Goal: Task Accomplishment & Management: Manage account settings

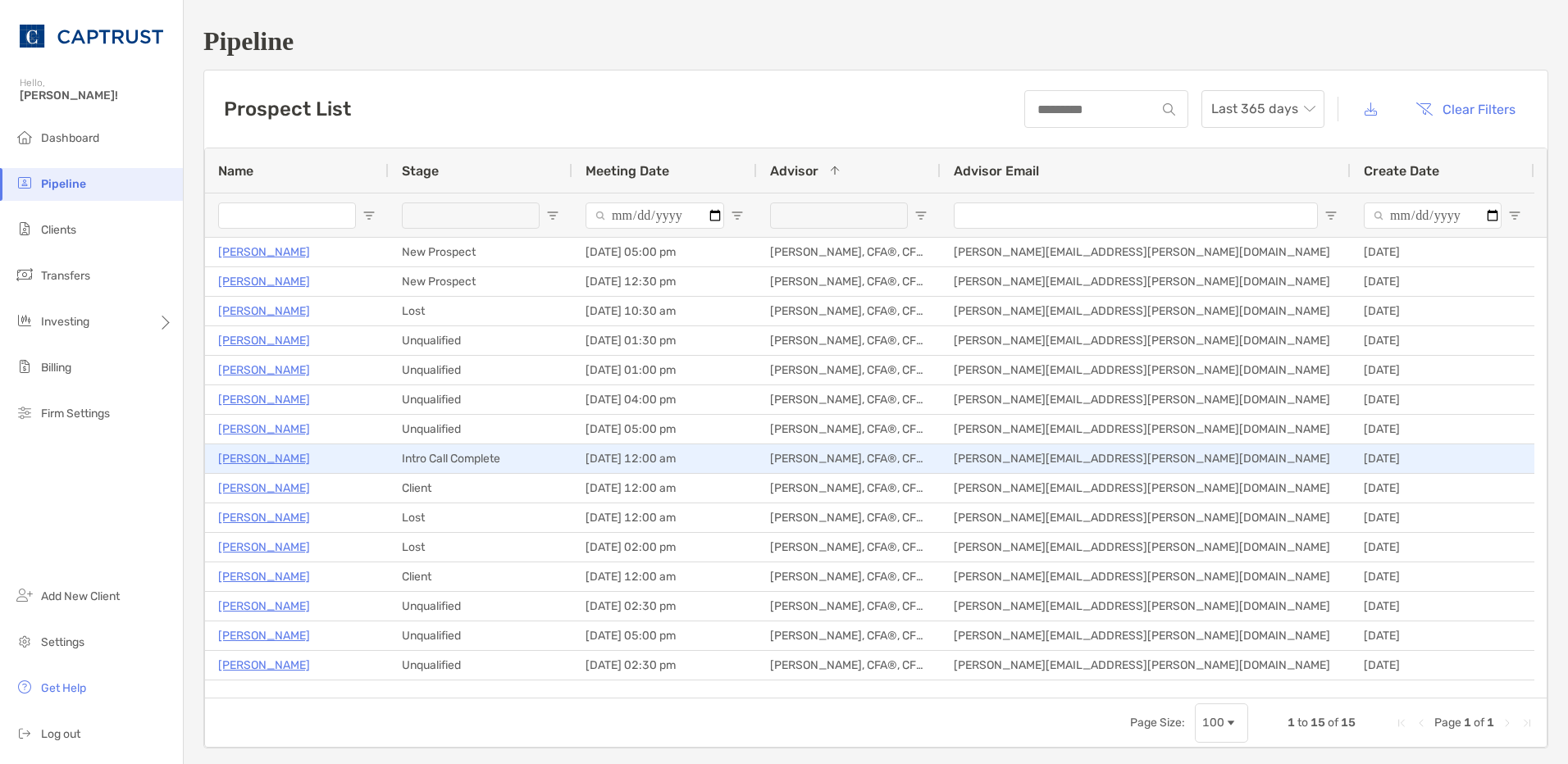
click at [271, 460] on p "Nate Wright" at bounding box center [264, 459] width 92 height 21
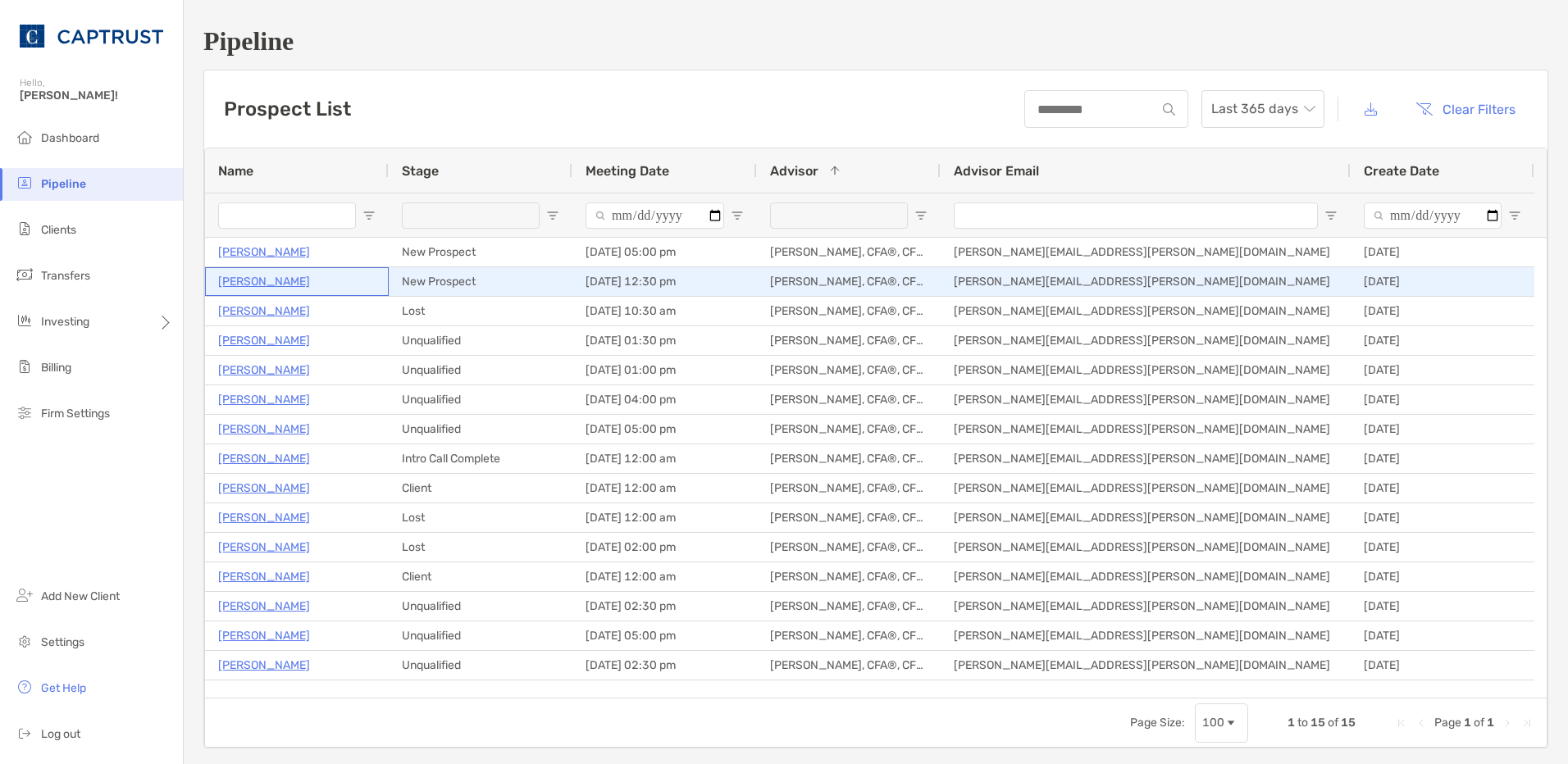
click at [265, 277] on p "[PERSON_NAME]" at bounding box center [264, 282] width 92 height 21
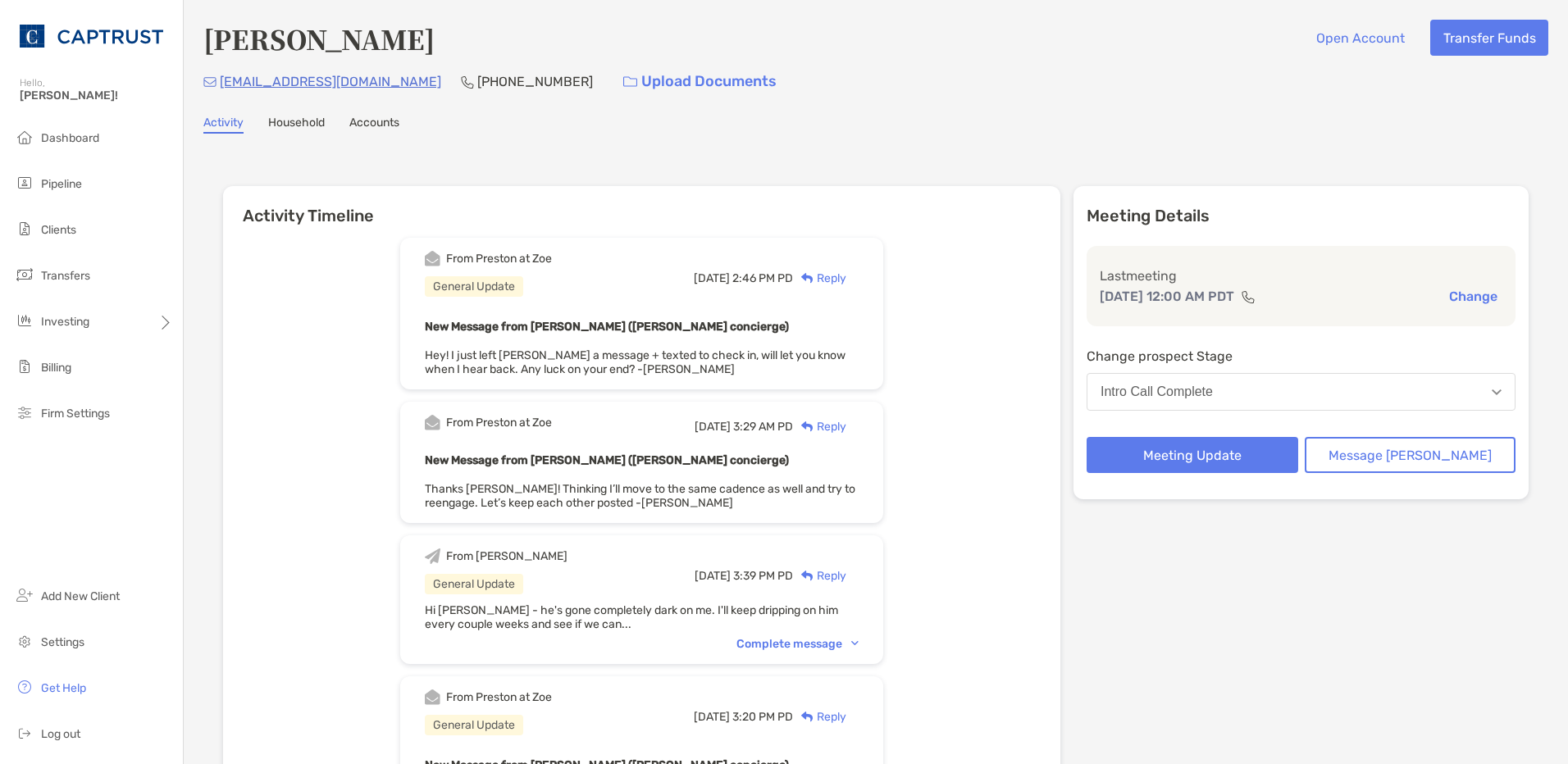
click at [813, 279] on img at bounding box center [806, 278] width 12 height 10
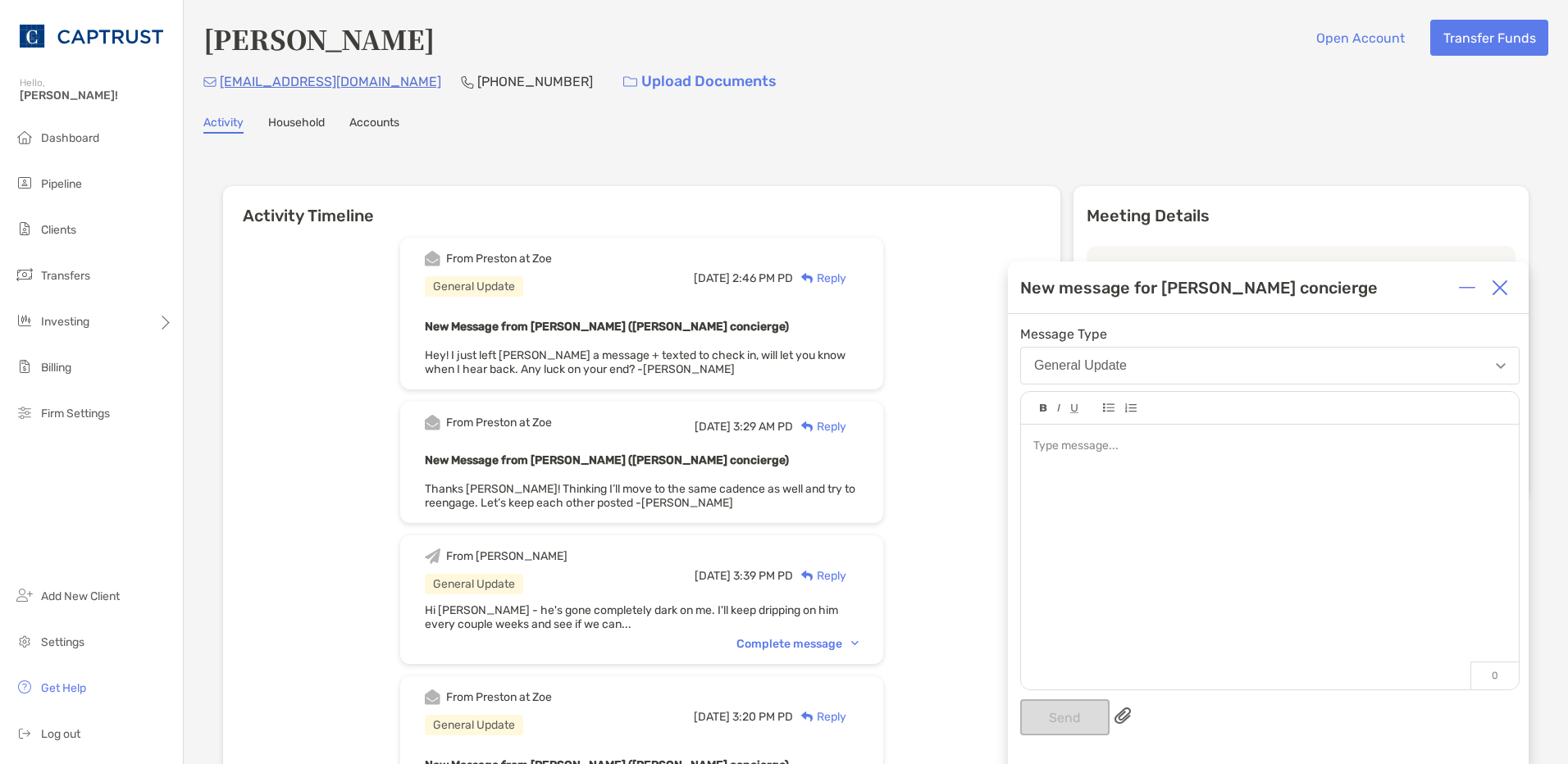
click at [1140, 487] on div at bounding box center [1269, 548] width 498 height 249
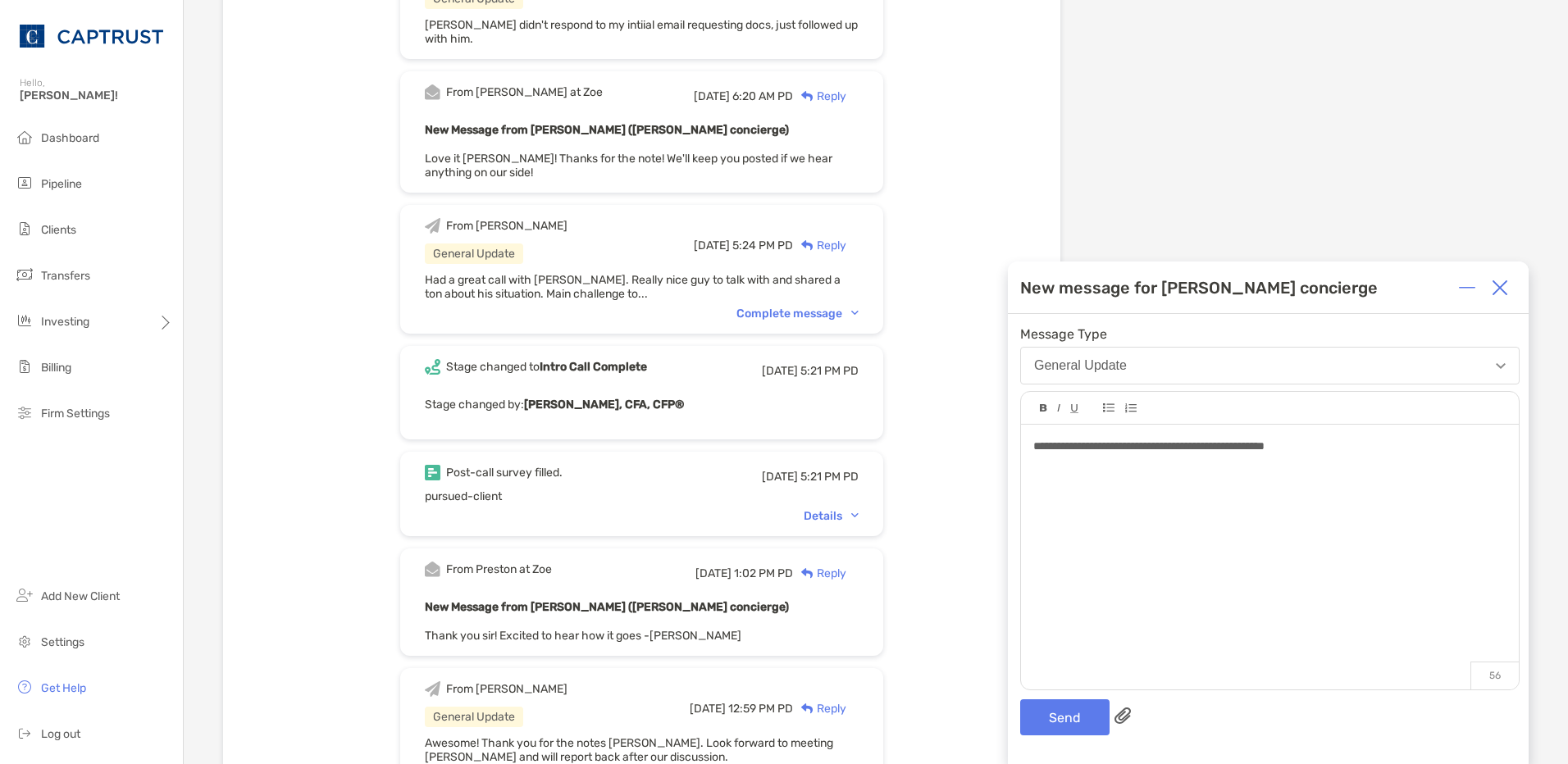
scroll to position [3281, 0]
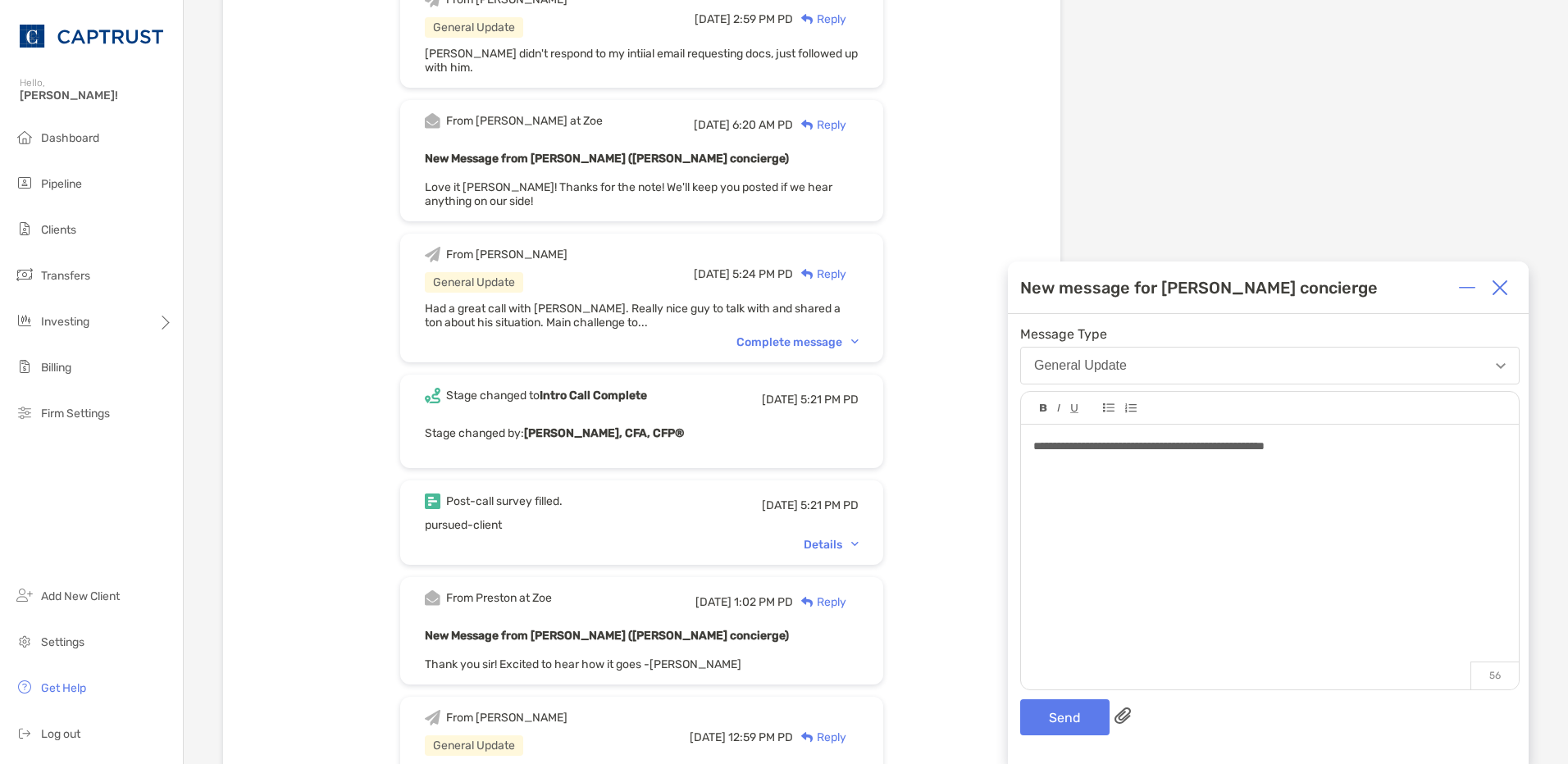
click at [1353, 443] on div "**********" at bounding box center [1269, 446] width 473 height 17
click at [1043, 699] on div "**********" at bounding box center [1267, 539] width 521 height 450
click at [1060, 711] on button "Send" at bounding box center [1064, 718] width 90 height 36
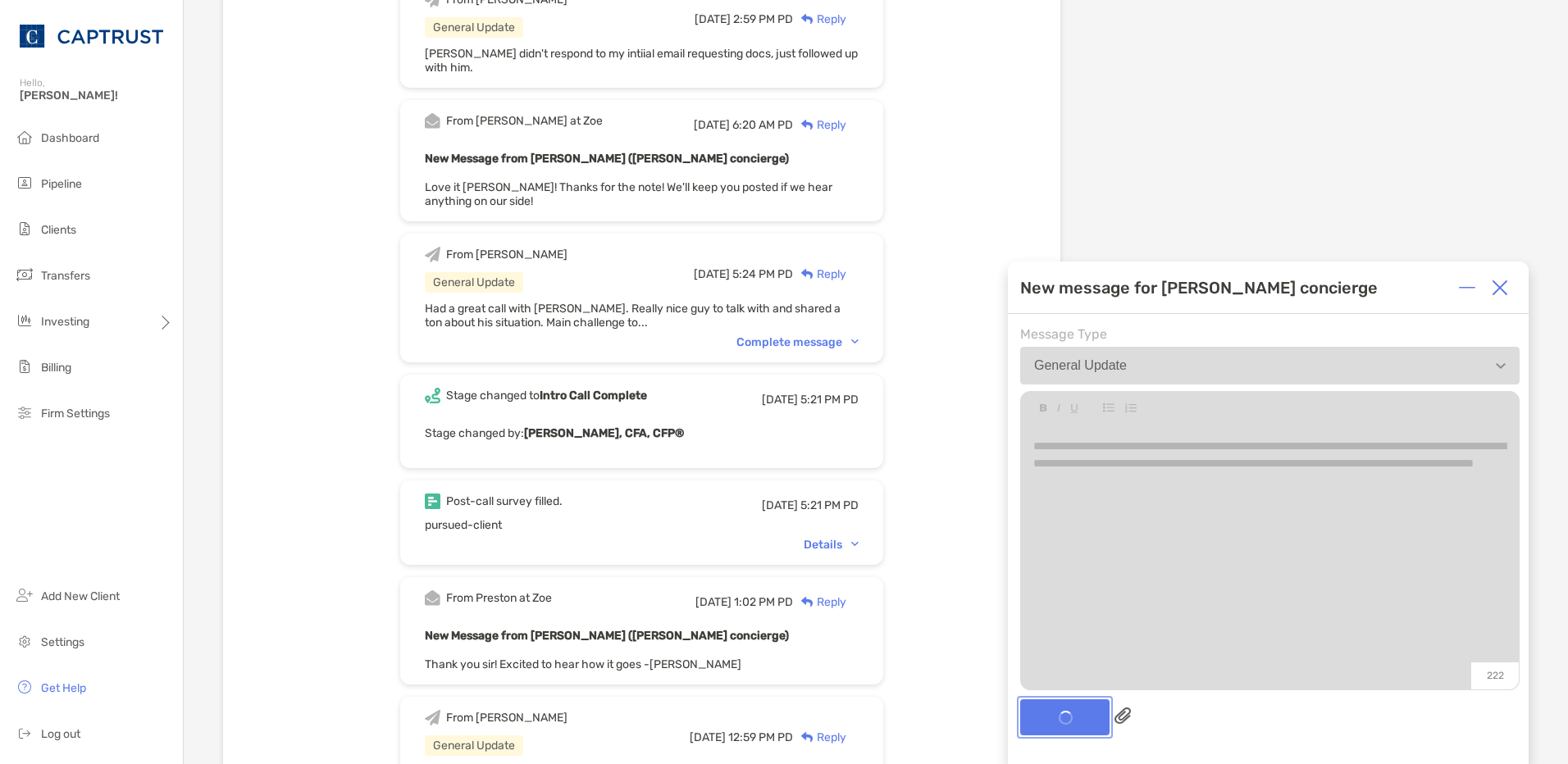
scroll to position [3422, 0]
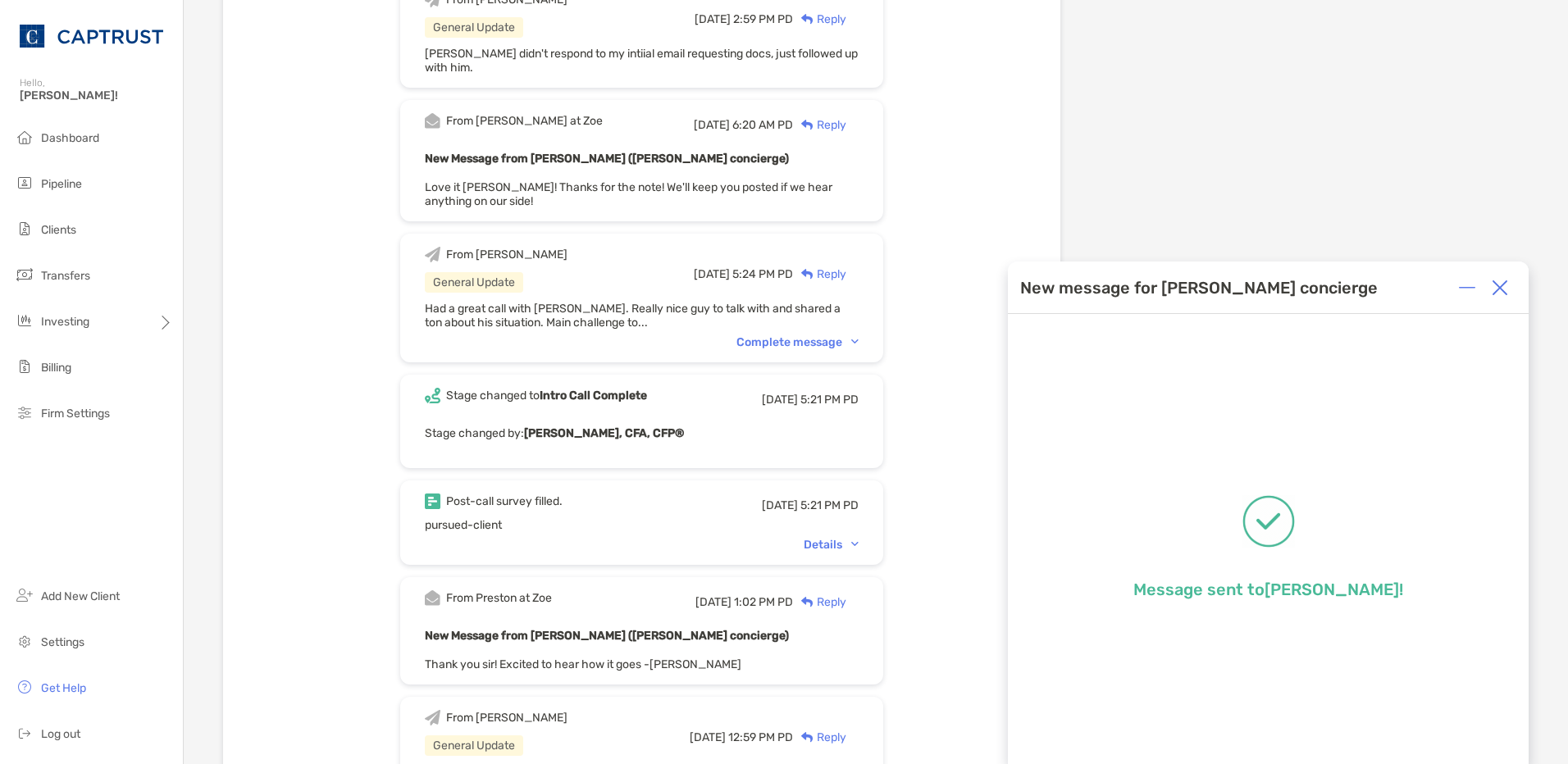
click at [1496, 282] on img at bounding box center [1499, 287] width 16 height 16
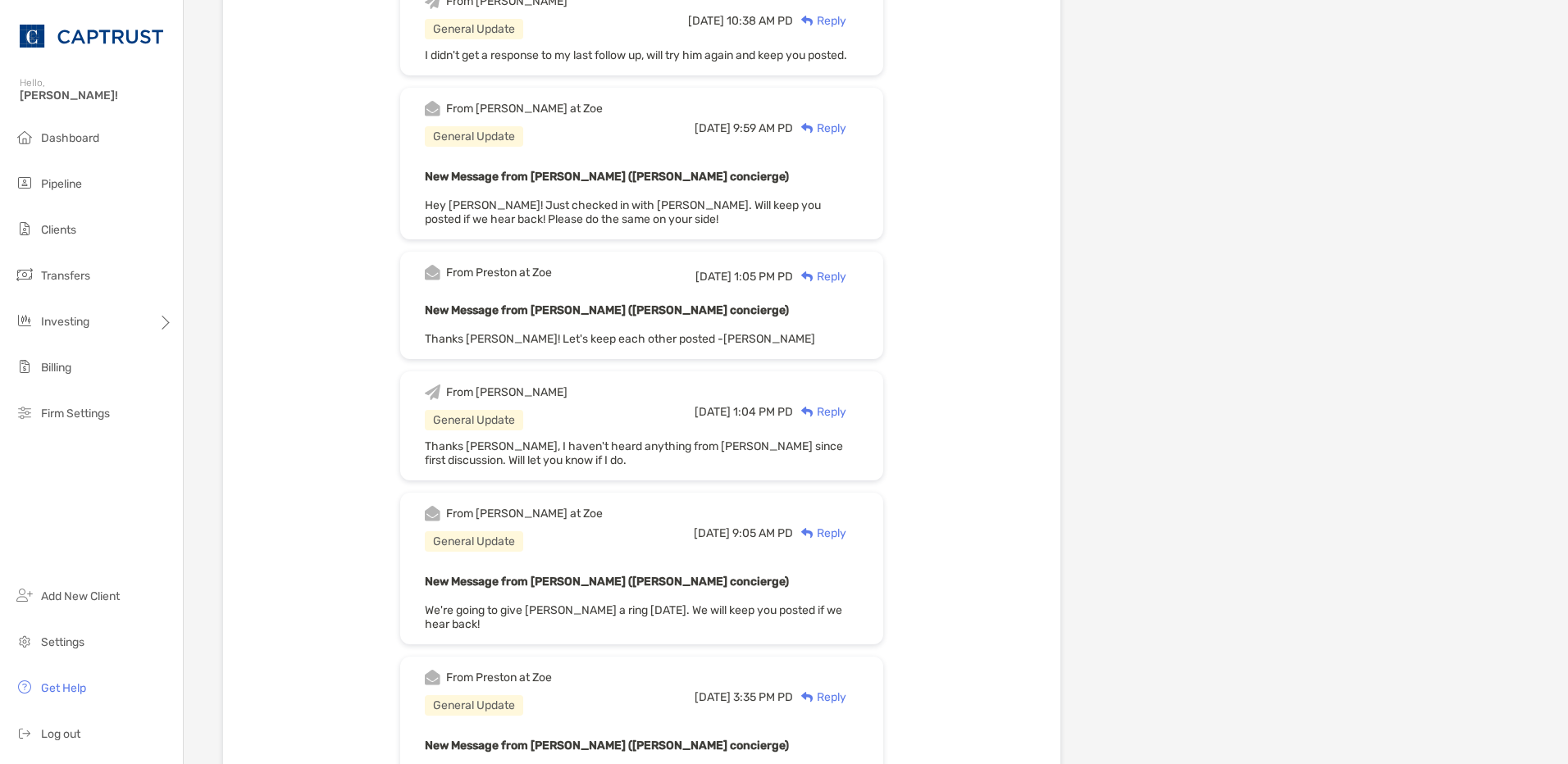
scroll to position [2355, 0]
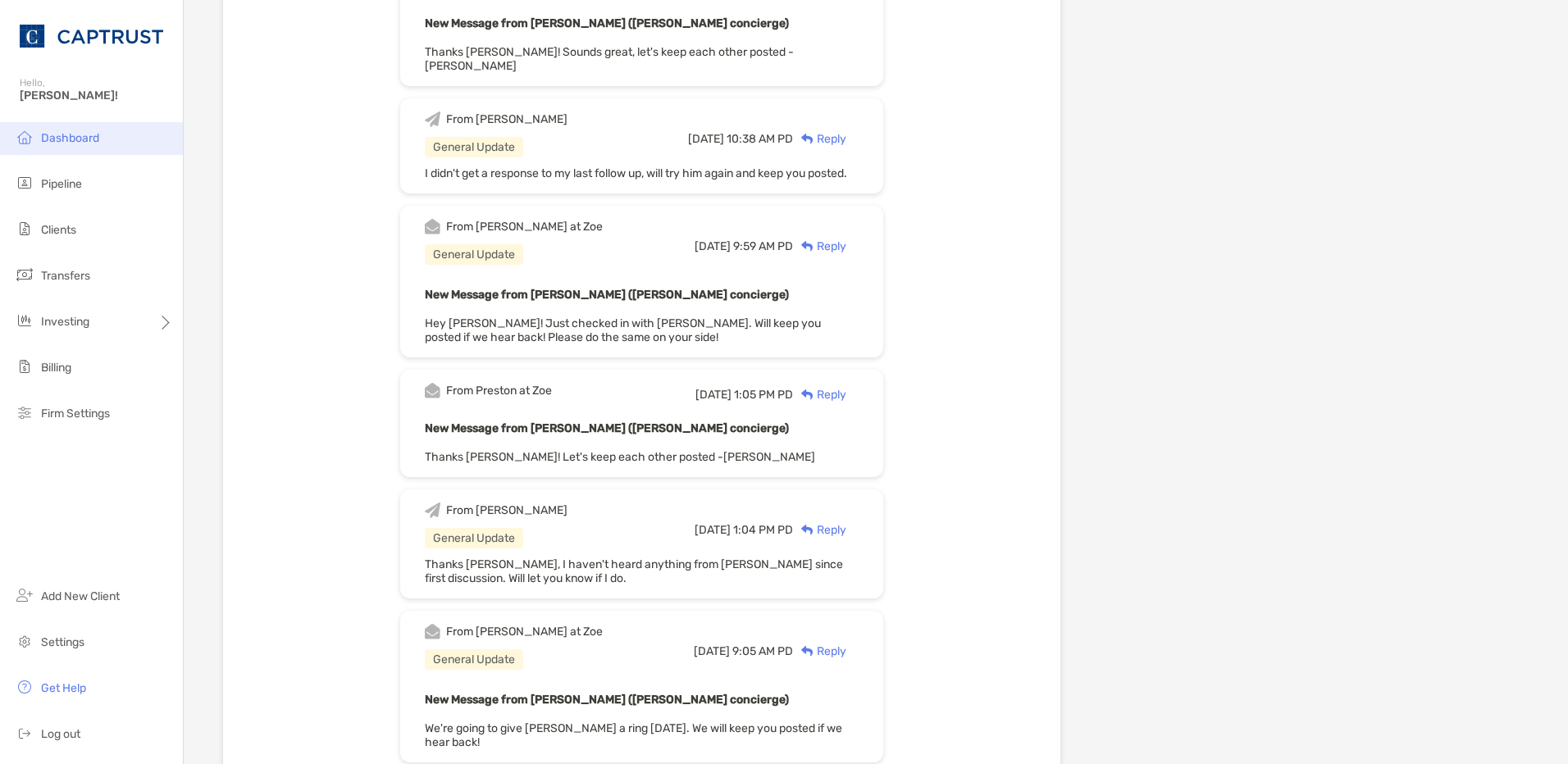
click at [122, 148] on li "Dashboard" at bounding box center [91, 138] width 182 height 33
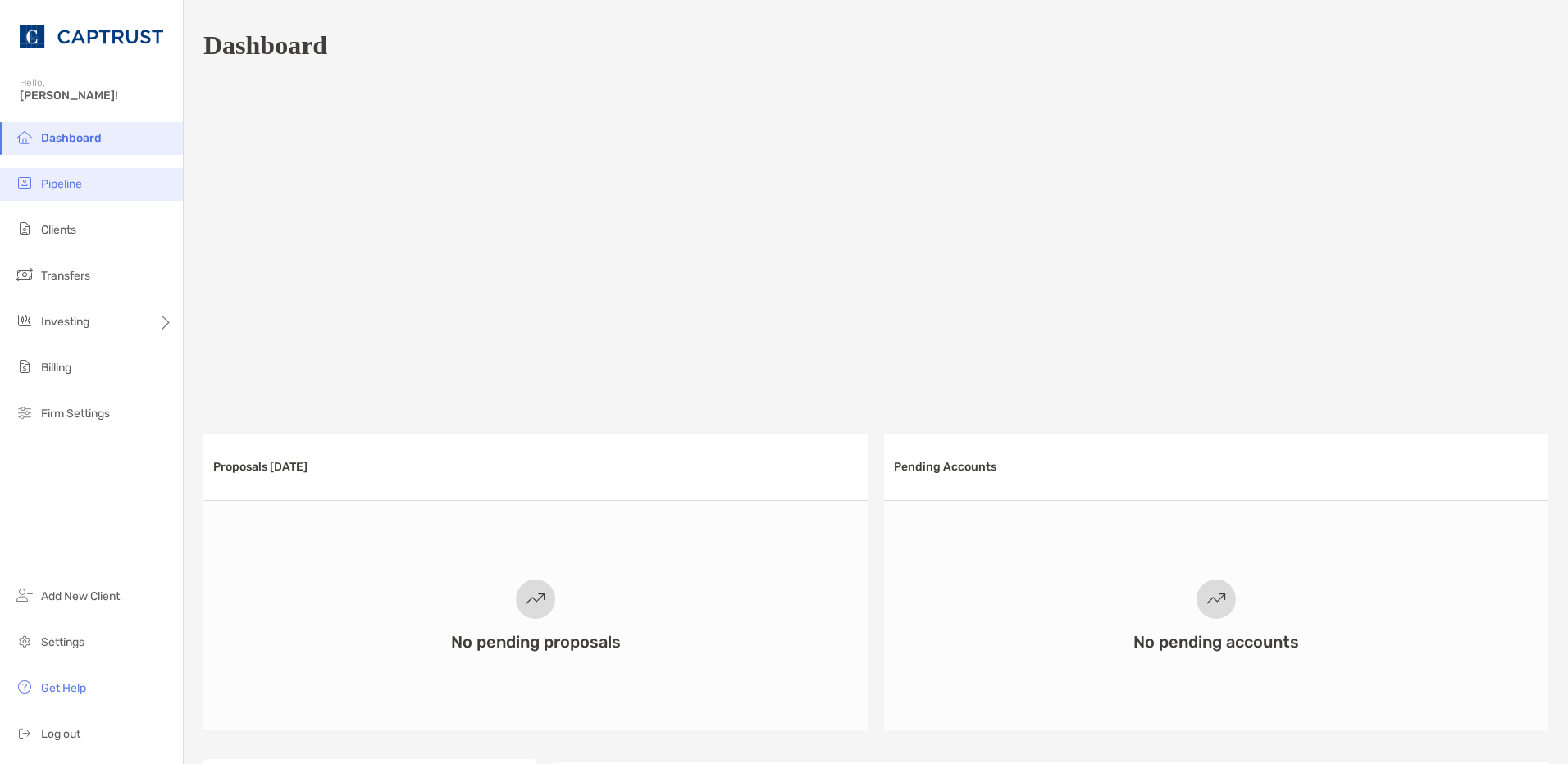
click at [53, 190] on span "Pipeline" at bounding box center [60, 183] width 41 height 14
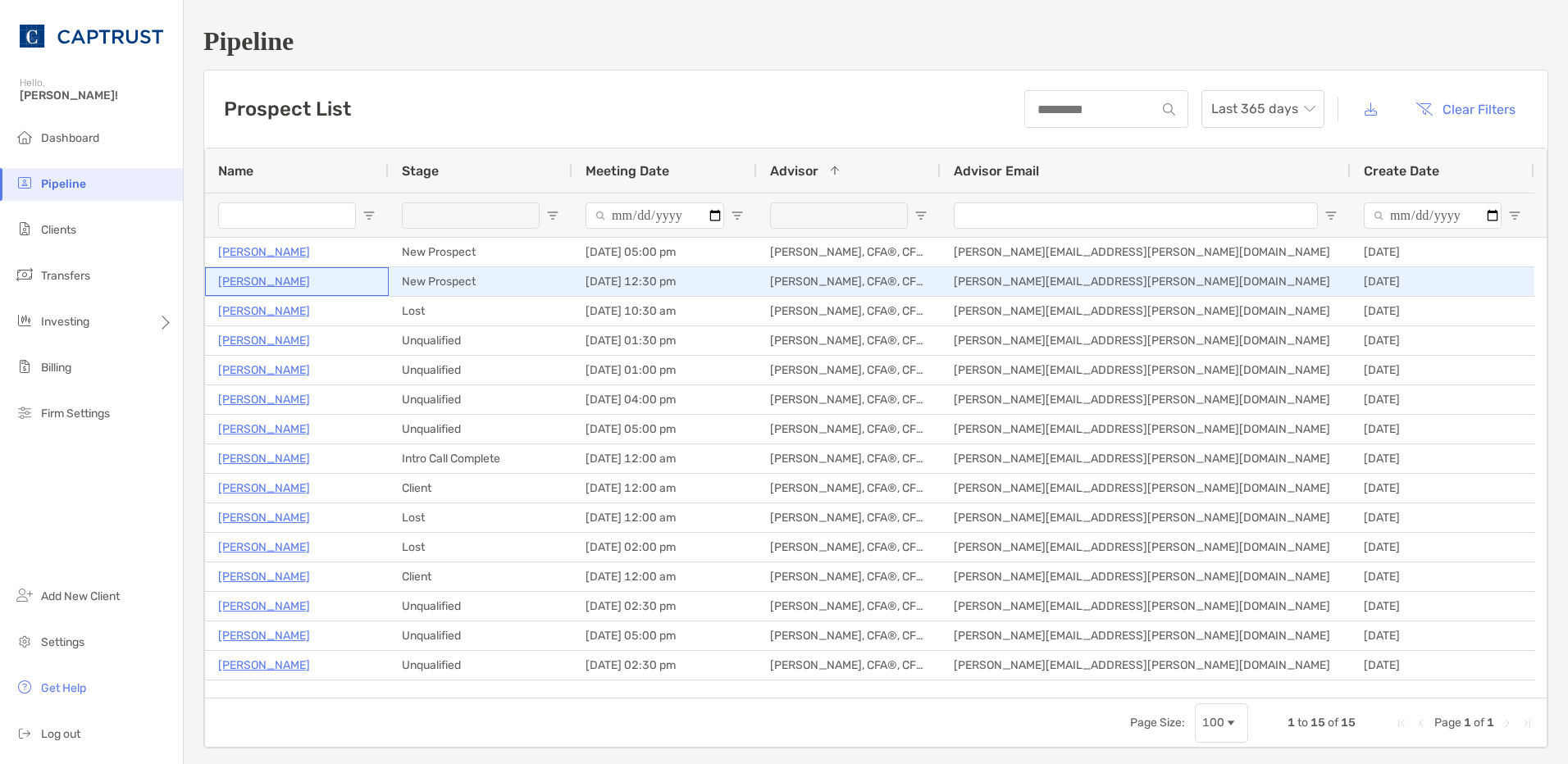
click at [267, 271] on p "[PERSON_NAME]" at bounding box center [264, 282] width 92 height 21
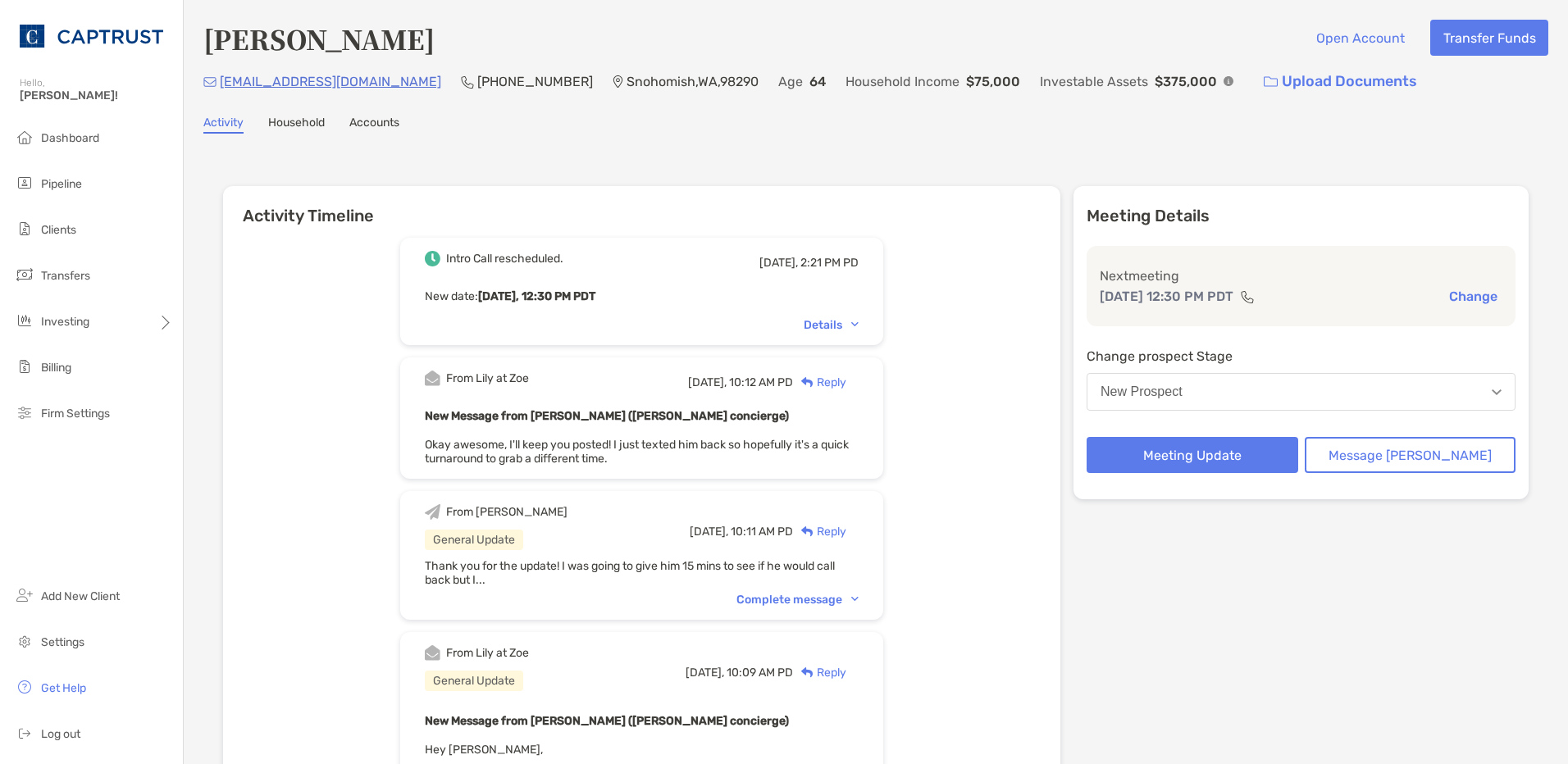
click at [835, 591] on div "From Ryan General Update Yesterday, 10:11 AM PD Reply Thank you for the update!…" at bounding box center [641, 556] width 483 height 129
click at [816, 597] on div "Complete message" at bounding box center [797, 599] width 122 height 14
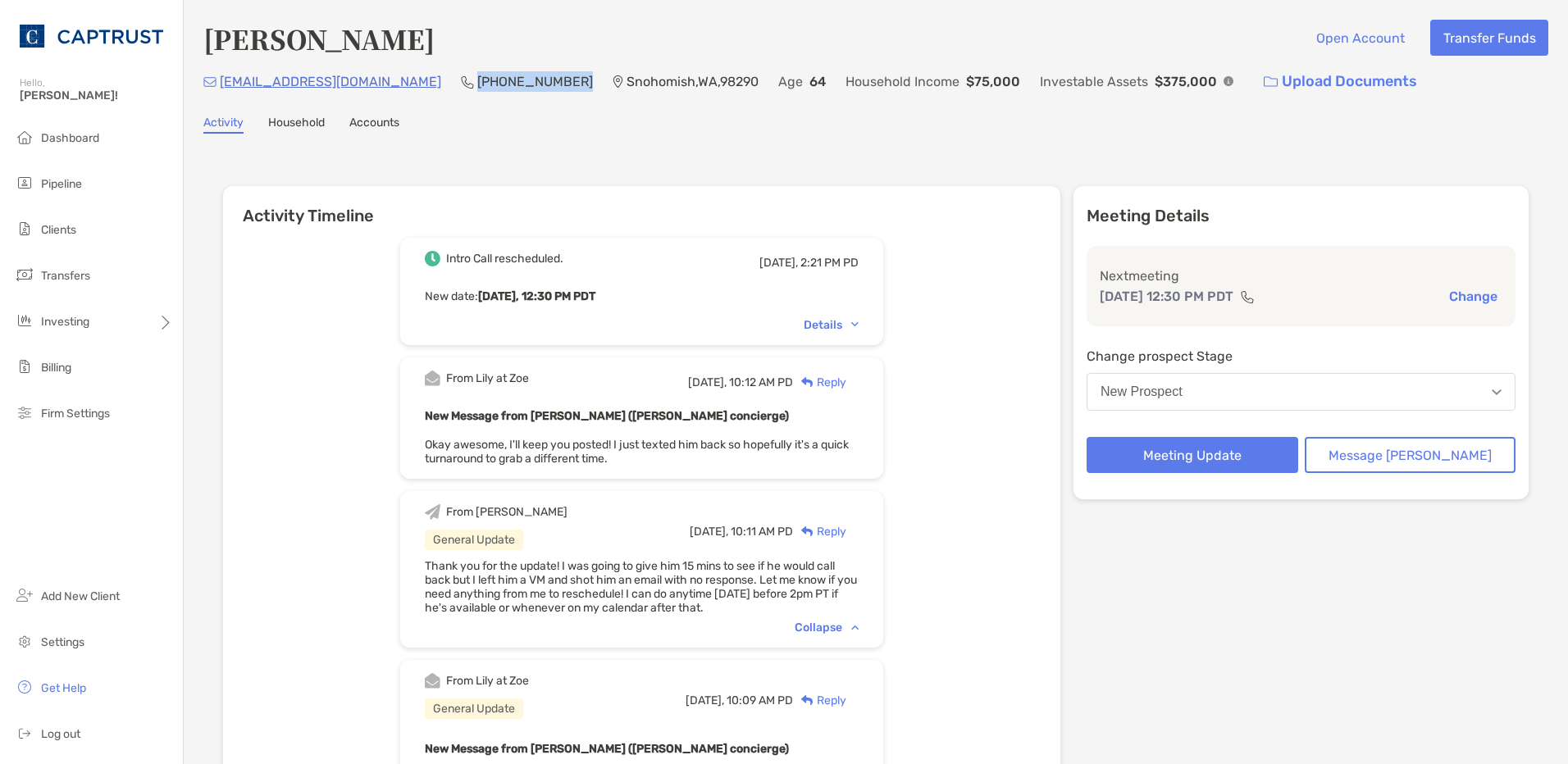
drag, startPoint x: 483, startPoint y: 83, endPoint x: 393, endPoint y: 83, distance: 90.0
click at [477, 83] on p "[PHONE_NUMBER]" at bounding box center [535, 81] width 115 height 21
copy p "[PHONE_NUMBER]"
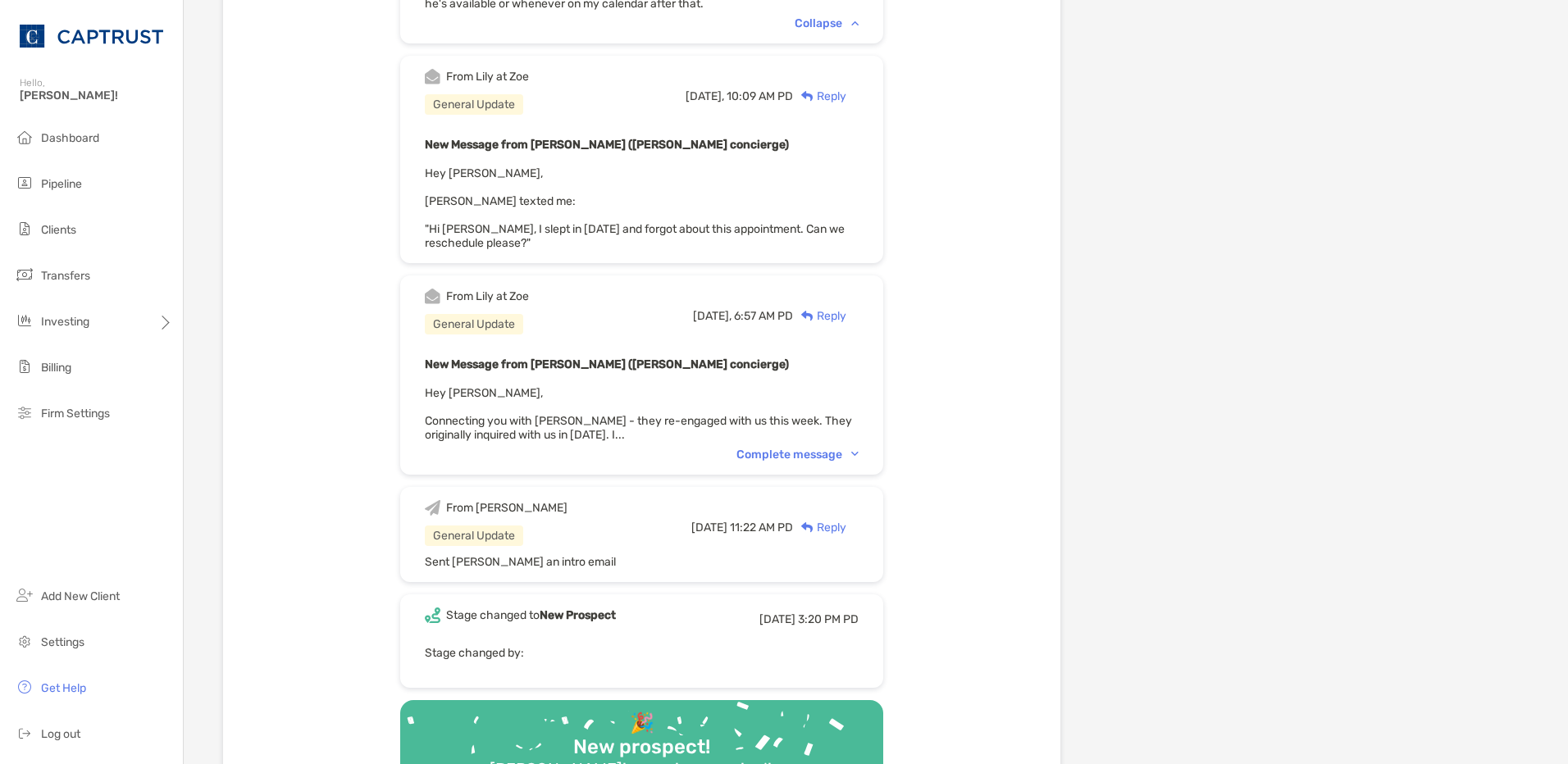
scroll to position [574, 0]
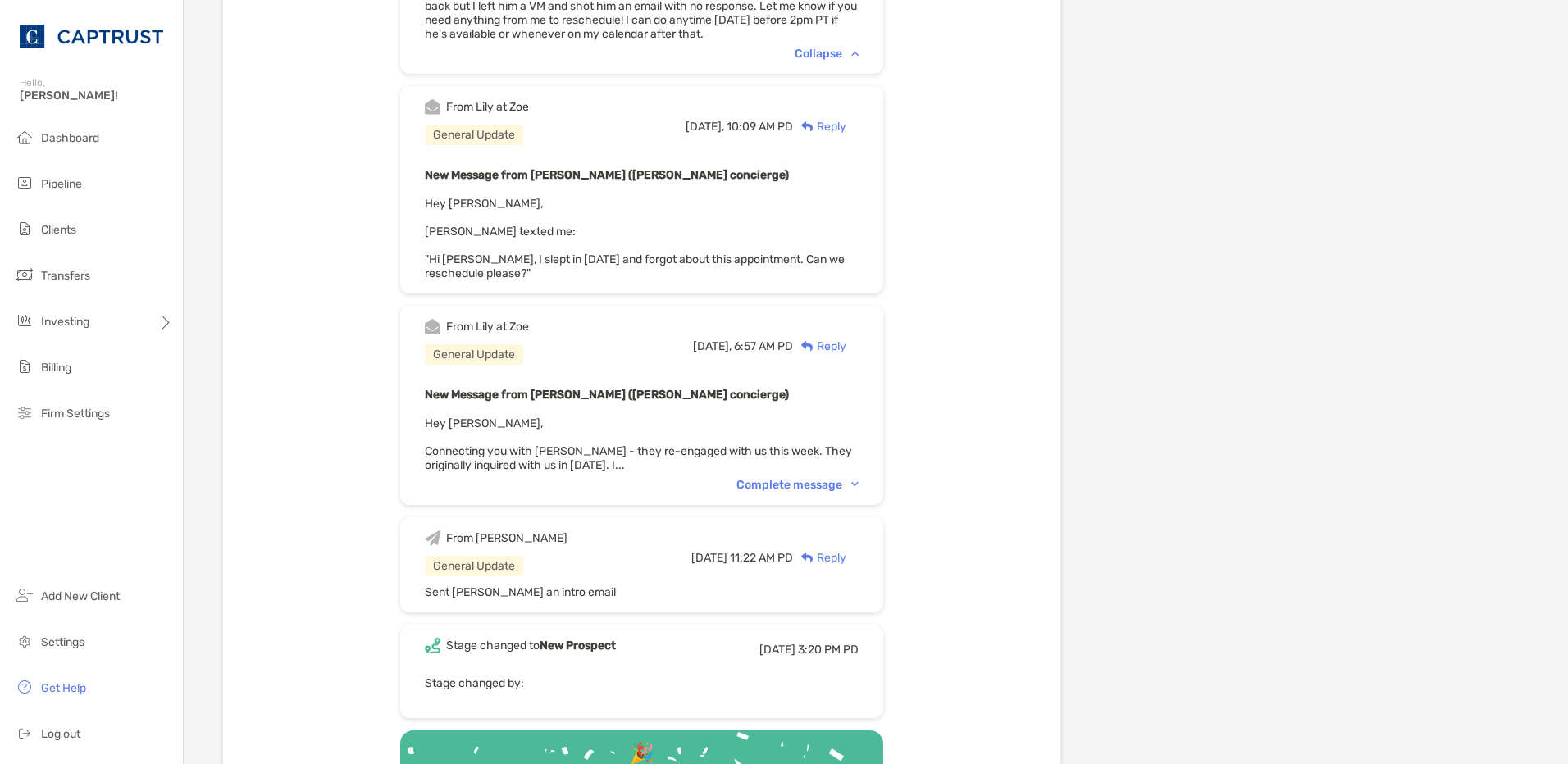
click at [830, 486] on div "Complete message" at bounding box center [797, 485] width 122 height 14
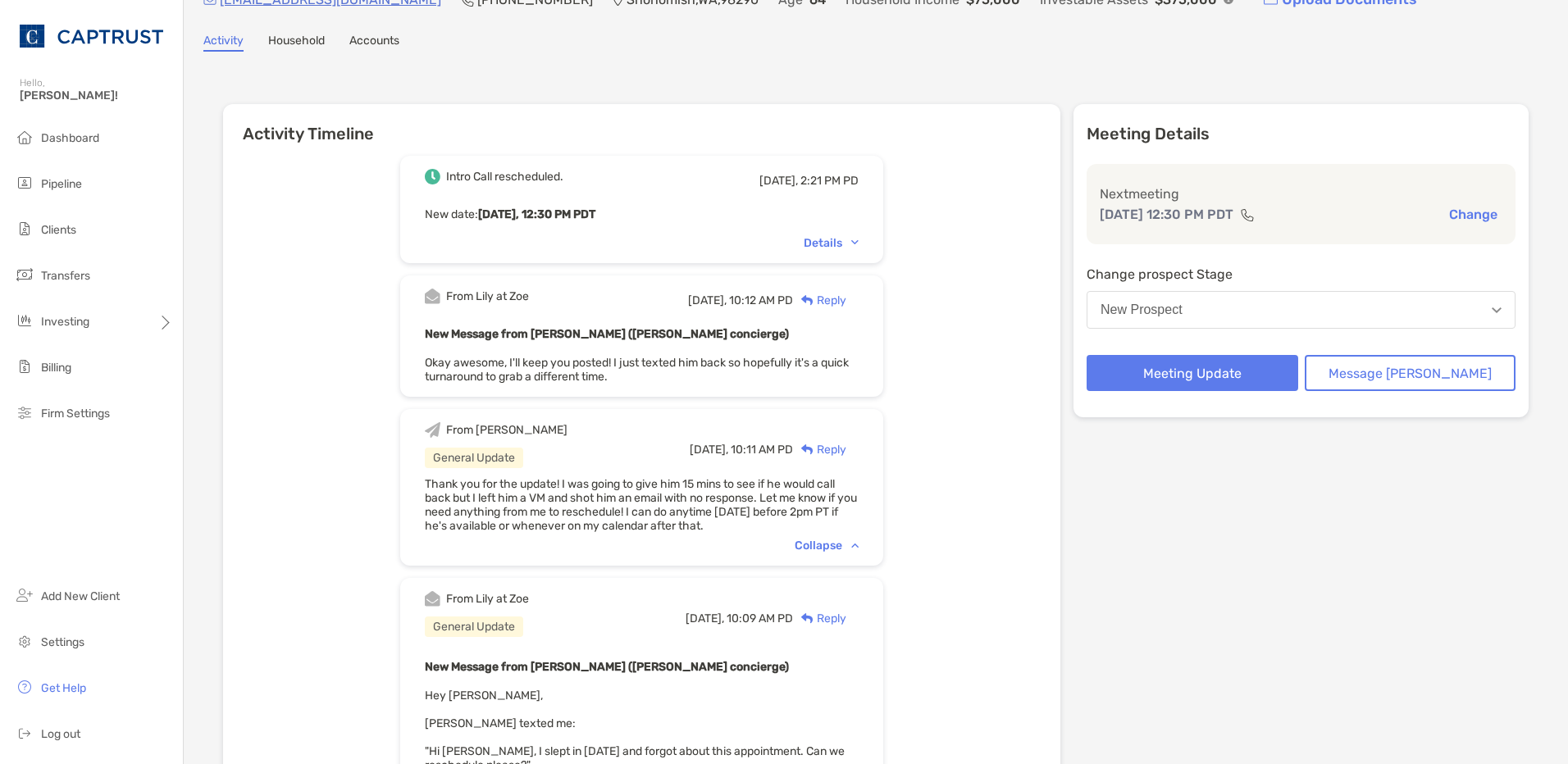
scroll to position [0, 0]
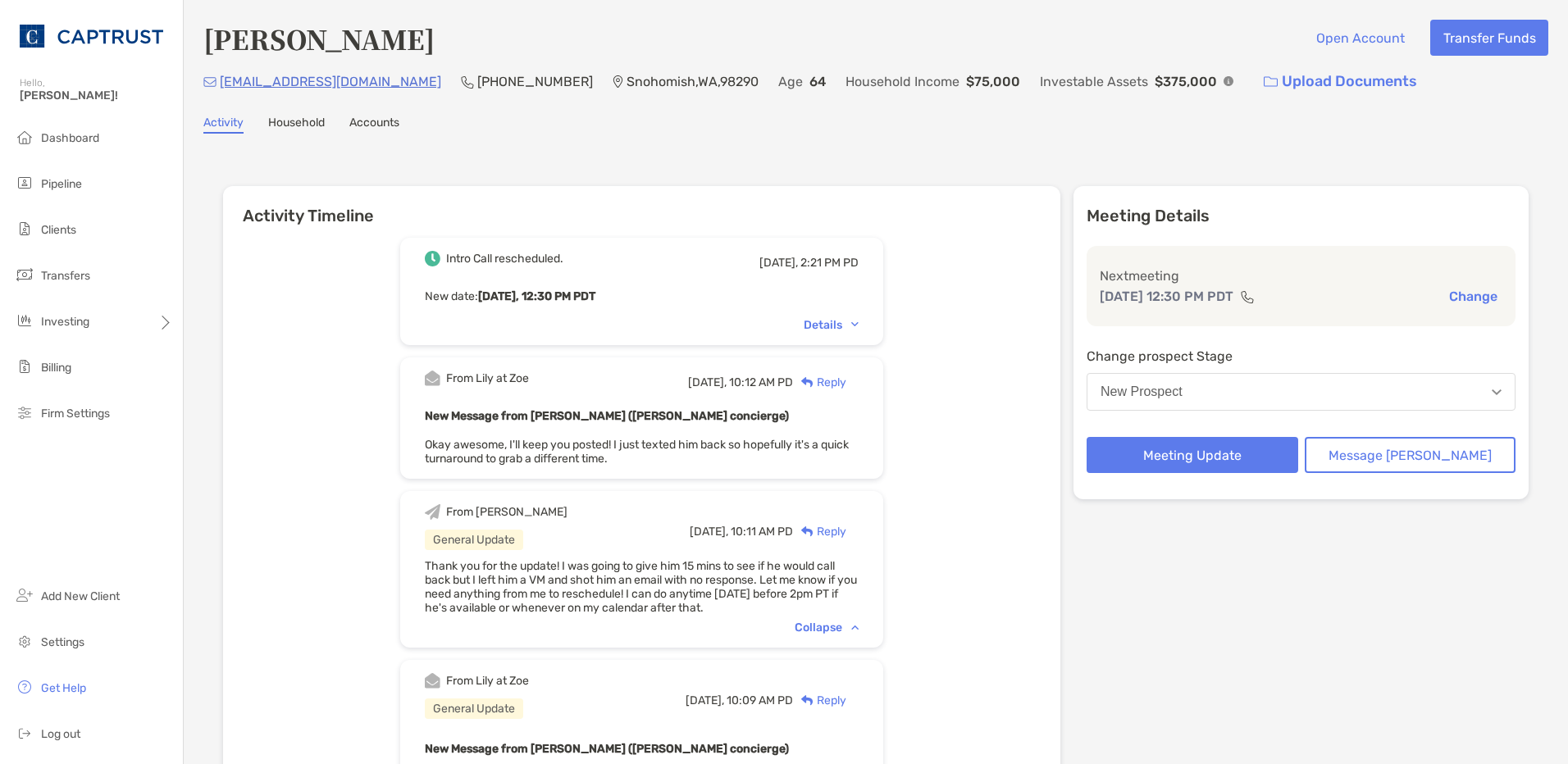
click at [858, 326] on div "Details" at bounding box center [831, 325] width 55 height 14
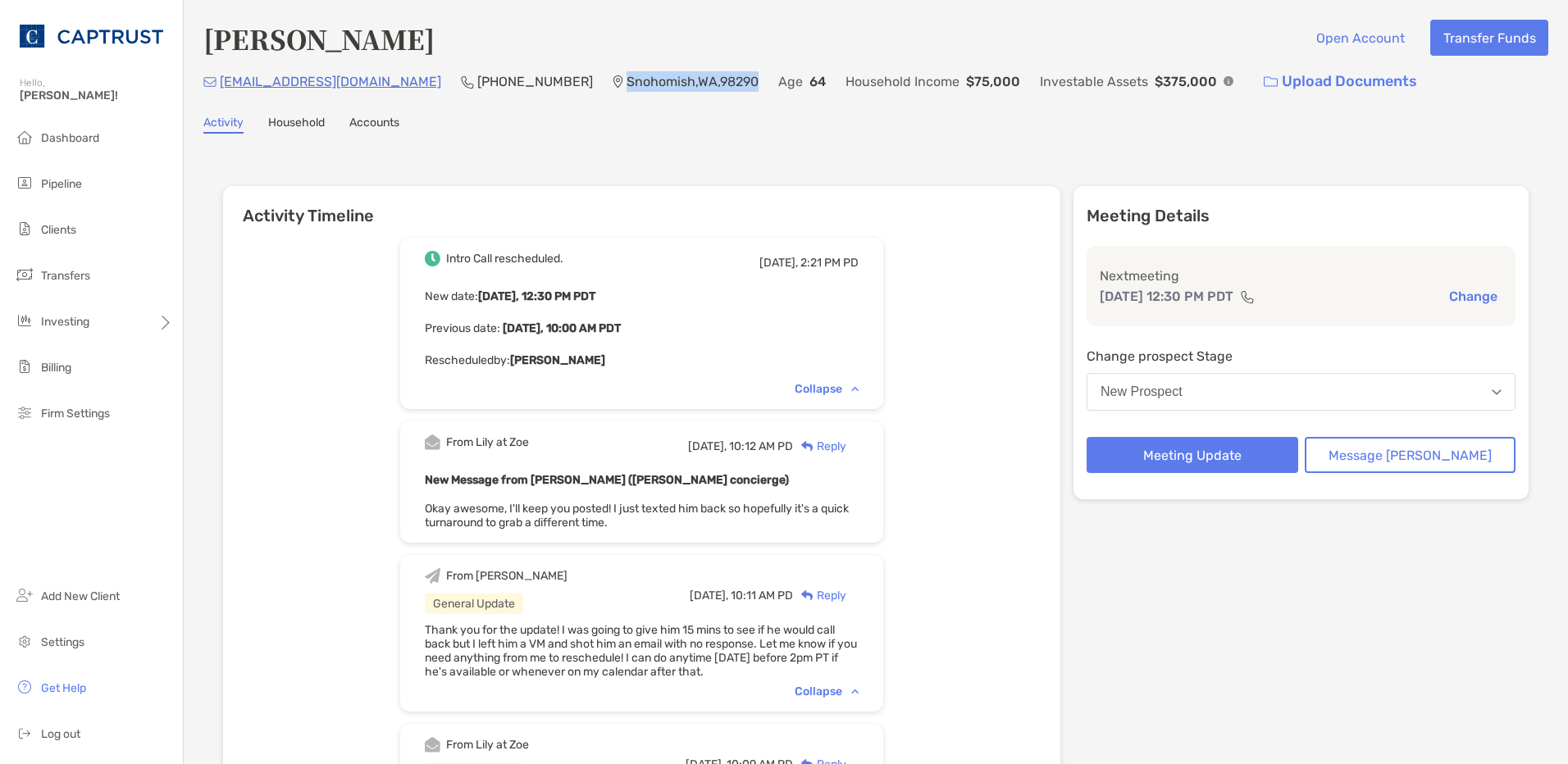
drag, startPoint x: 664, startPoint y: 82, endPoint x: 522, endPoint y: 81, distance: 142.0
click at [522, 81] on div "davit9946@gmail.com (360) 502-1785 Snohomish , WA , 98290 Age 64 Household Inco…" at bounding box center [875, 81] width 1345 height 35
drag, startPoint x: 522, startPoint y: 81, endPoint x: 566, endPoint y: 131, distance: 66.6
click at [566, 131] on div "Activity Household Accounts" at bounding box center [875, 124] width 1345 height 18
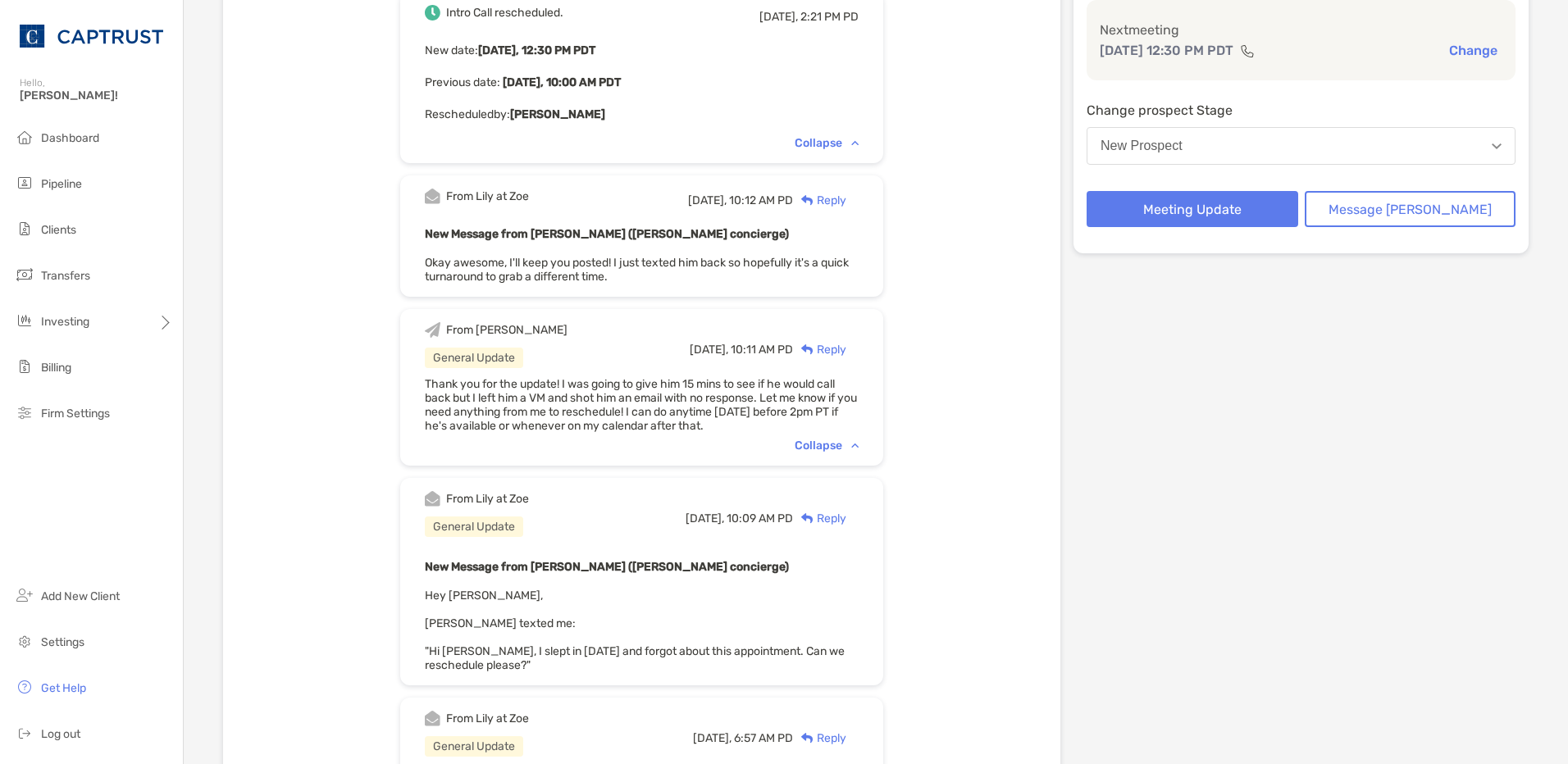
scroll to position [328, 0]
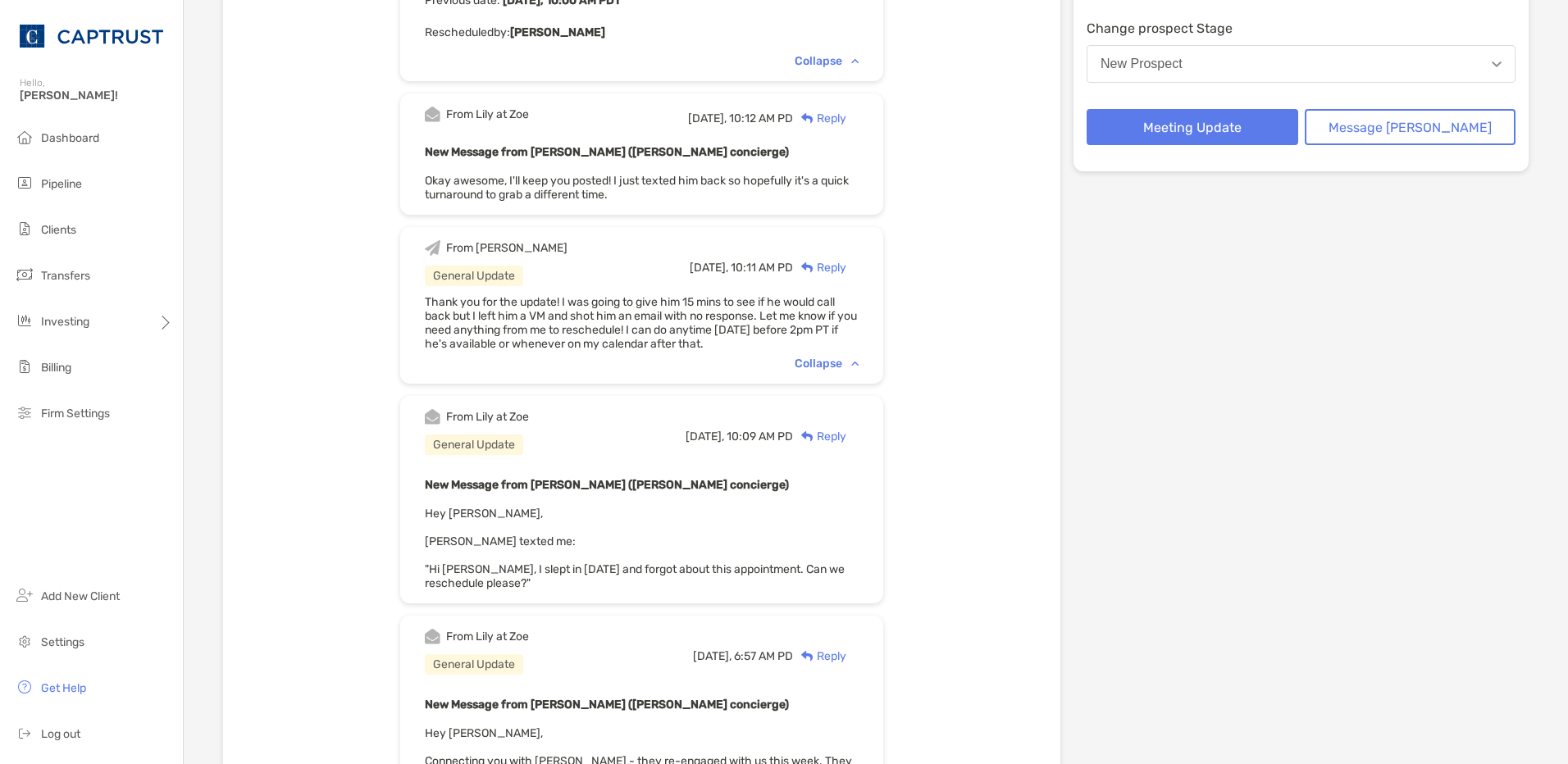
click at [836, 357] on div "Collapse" at bounding box center [827, 363] width 64 height 14
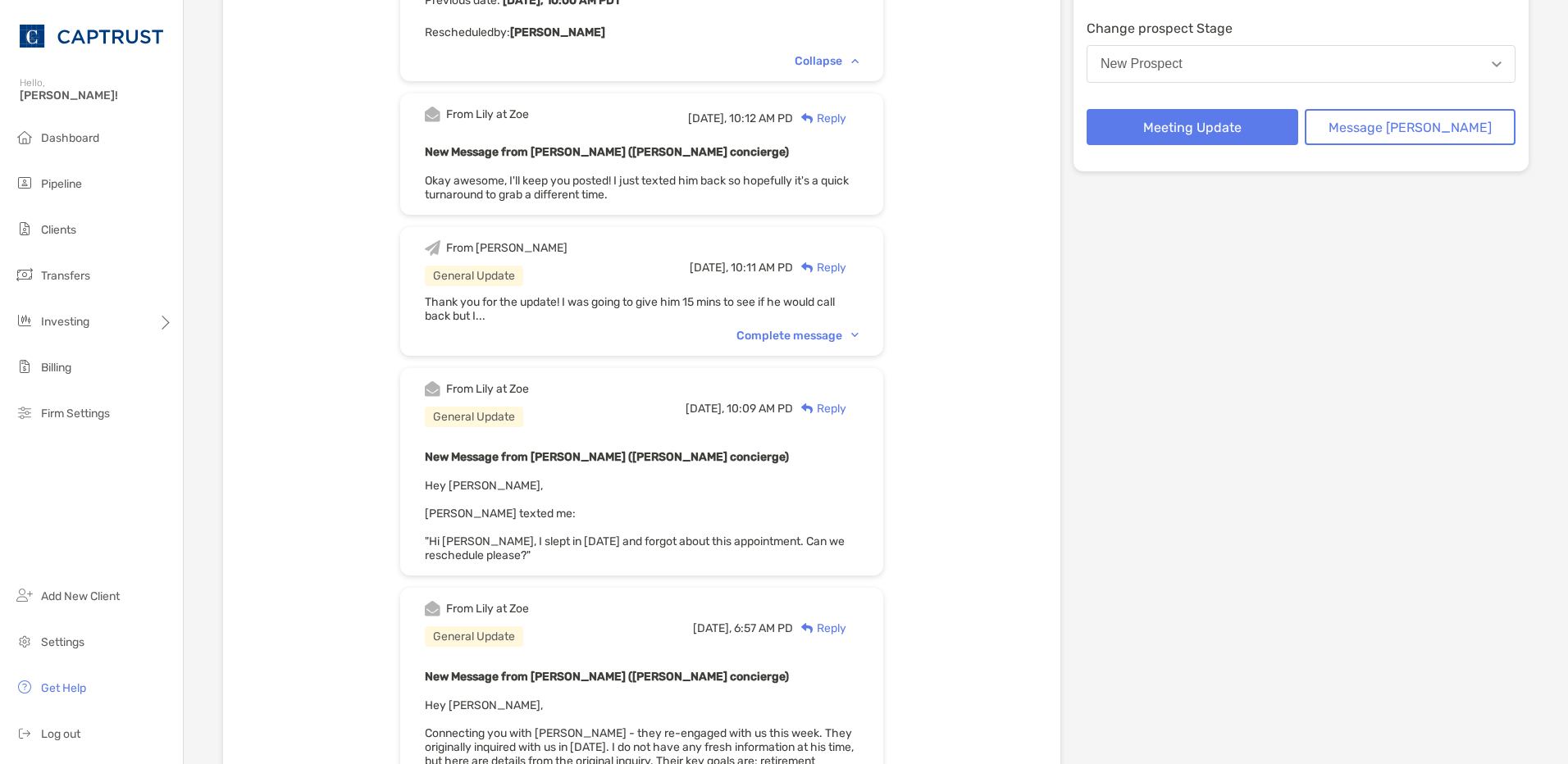
click at [839, 340] on div "Complete message" at bounding box center [797, 336] width 122 height 14
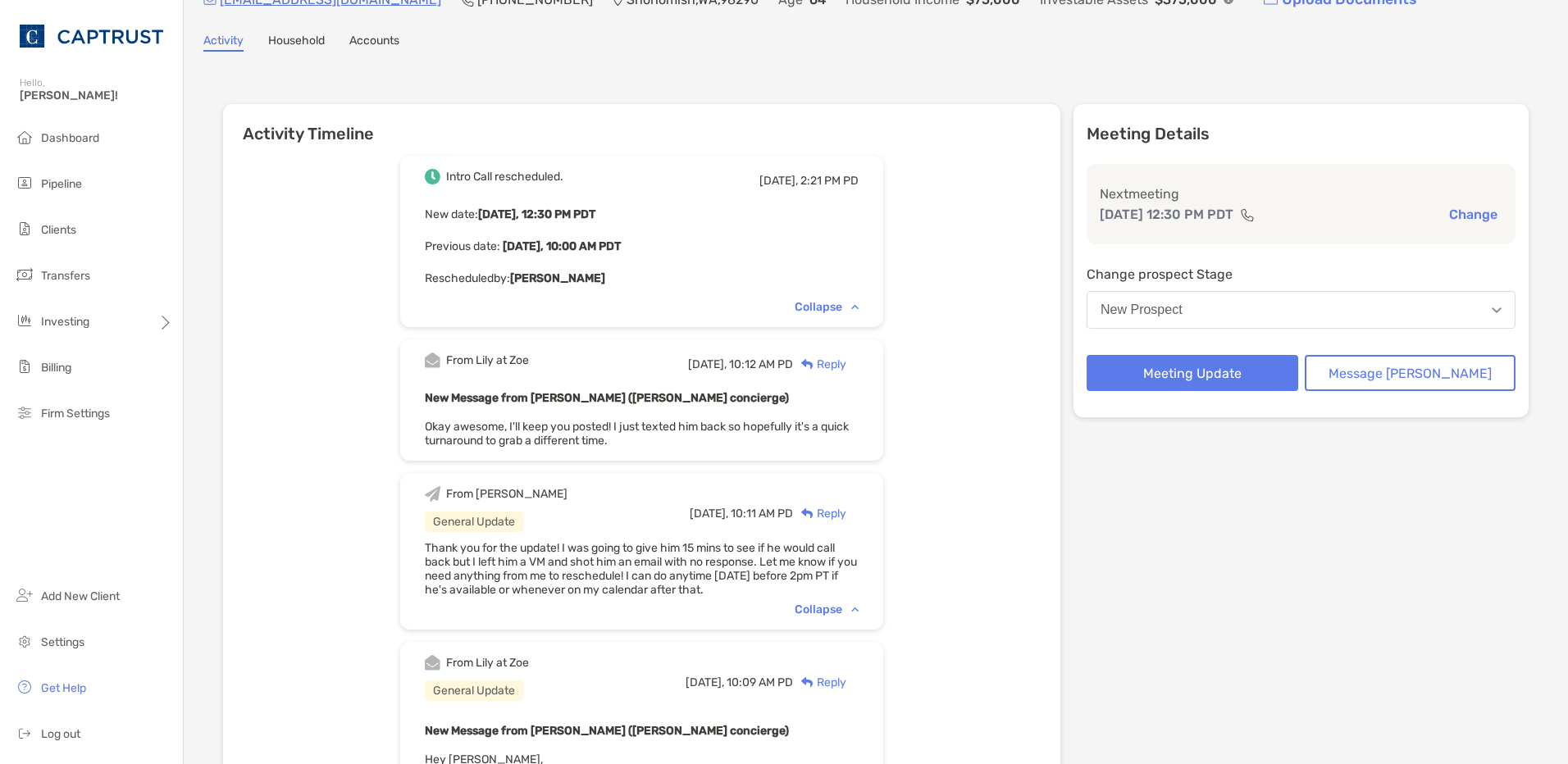
scroll to position [0, 0]
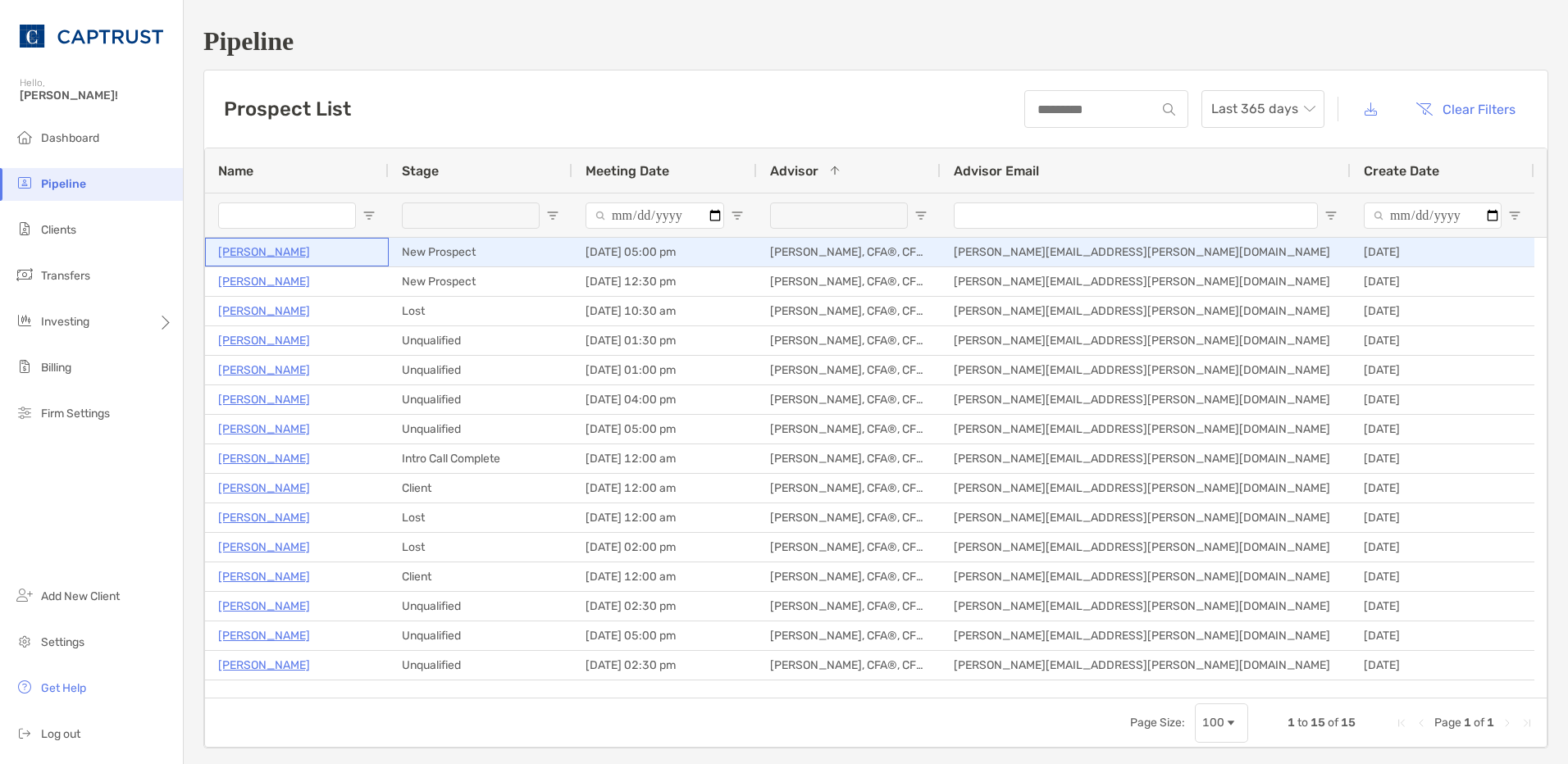
click at [276, 252] on p "[PERSON_NAME]" at bounding box center [264, 252] width 92 height 21
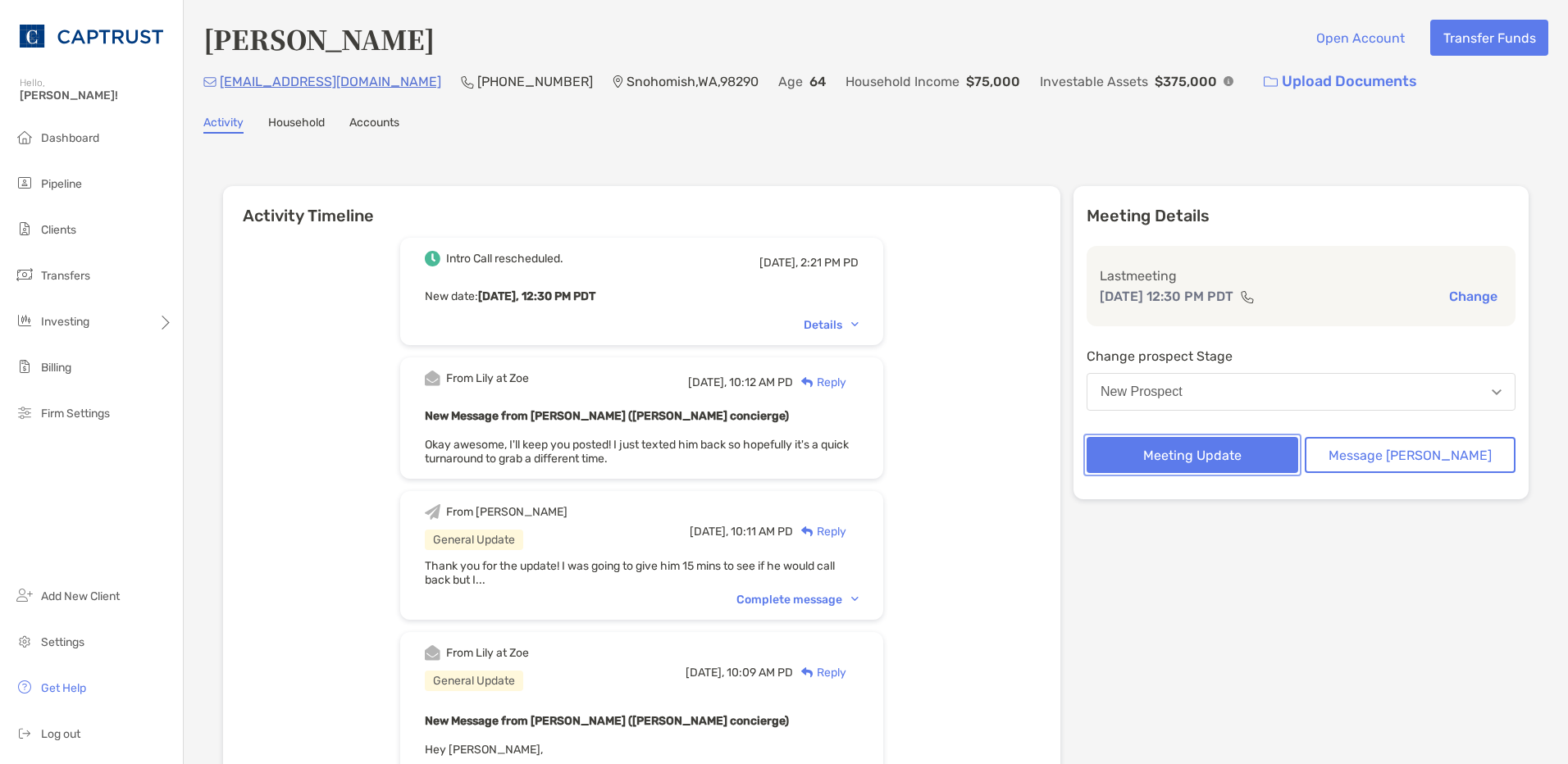
click at [1228, 451] on button "Meeting Update" at bounding box center [1192, 455] width 212 height 36
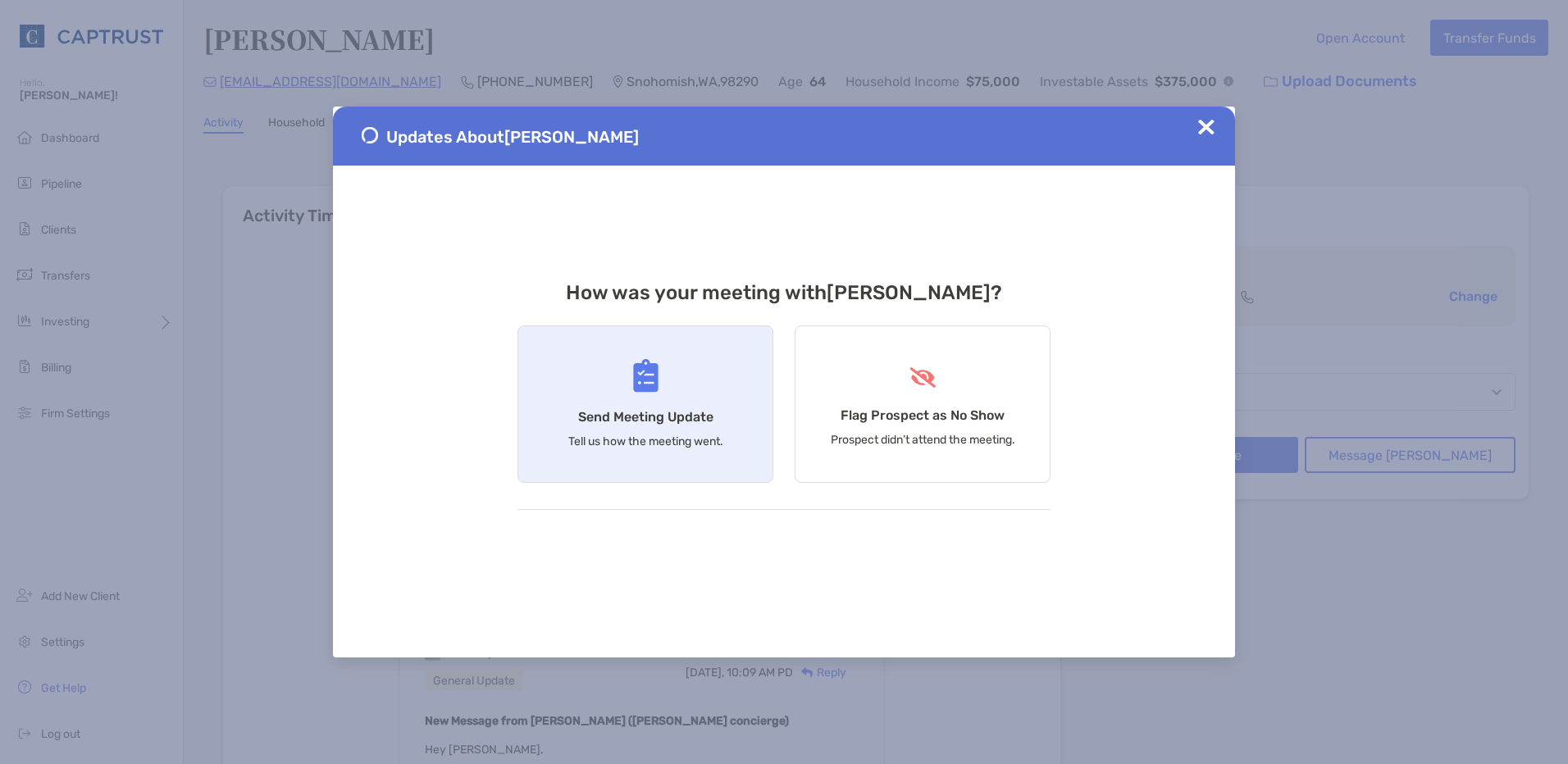
click at [631, 398] on div "Send Meeting Update Tell us how the meeting went." at bounding box center [645, 404] width 256 height 158
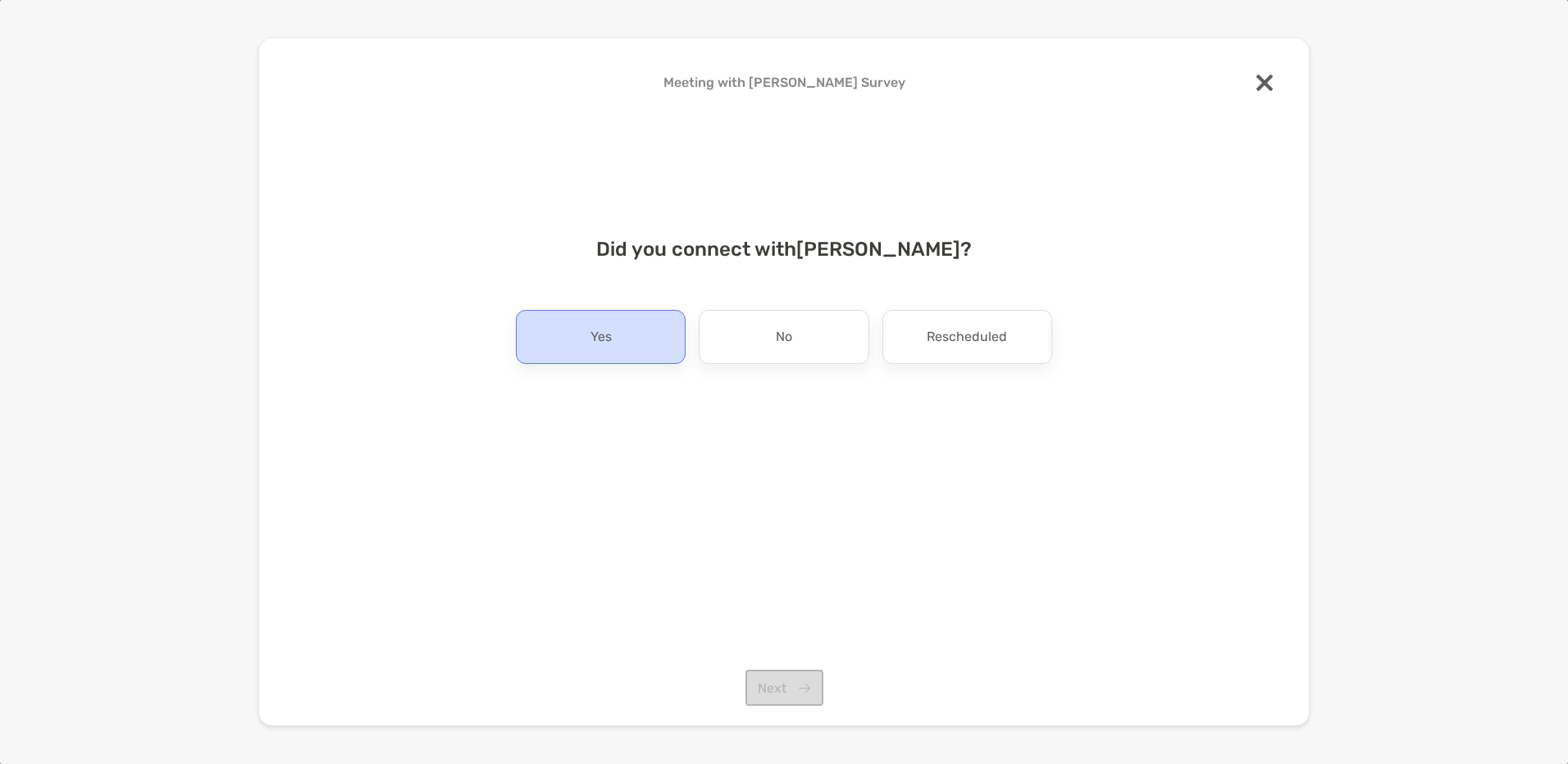
click at [604, 334] on p "Yes" at bounding box center [601, 338] width 22 height 26
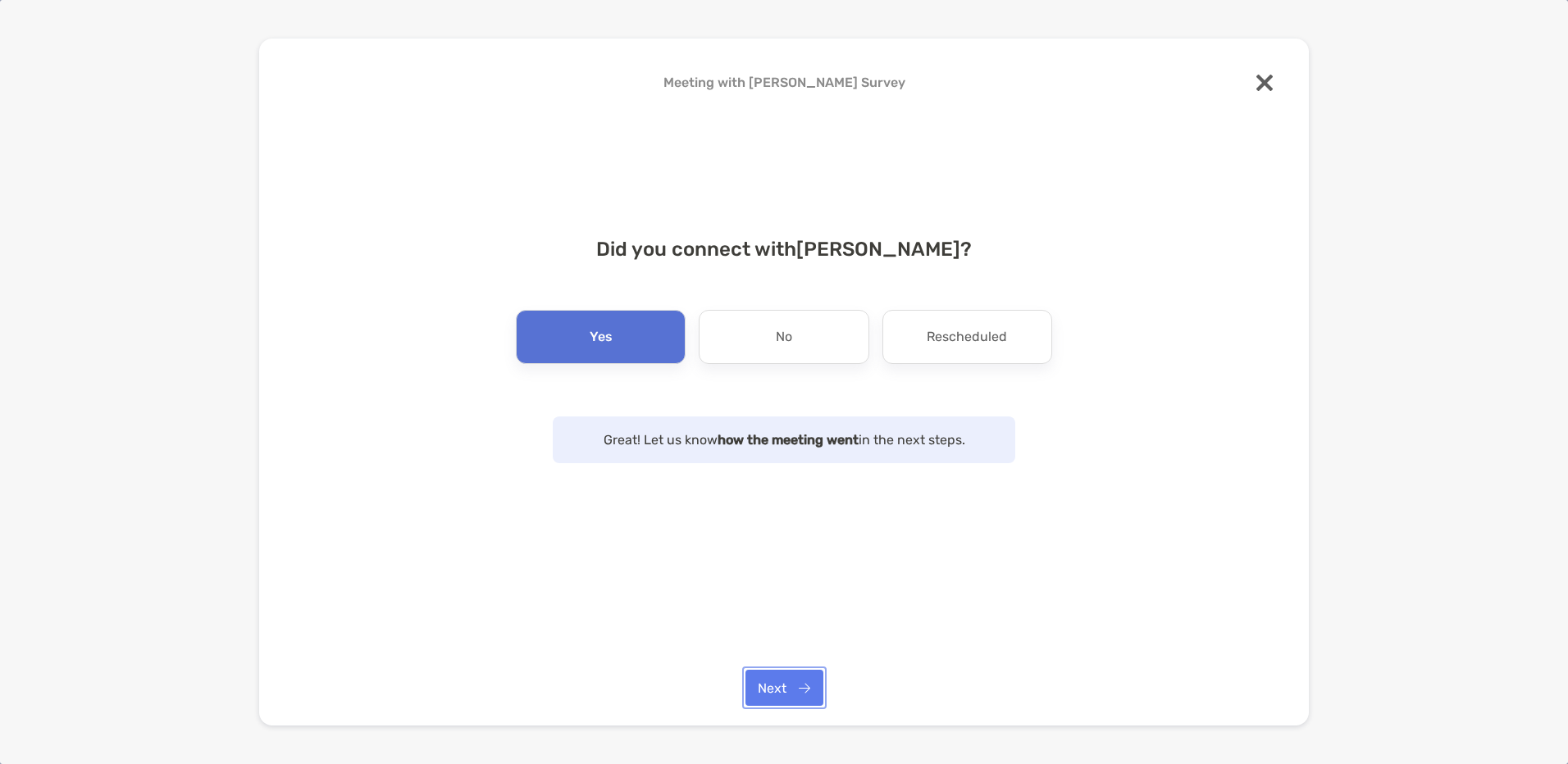
click at [795, 689] on button "Next" at bounding box center [784, 688] width 78 height 36
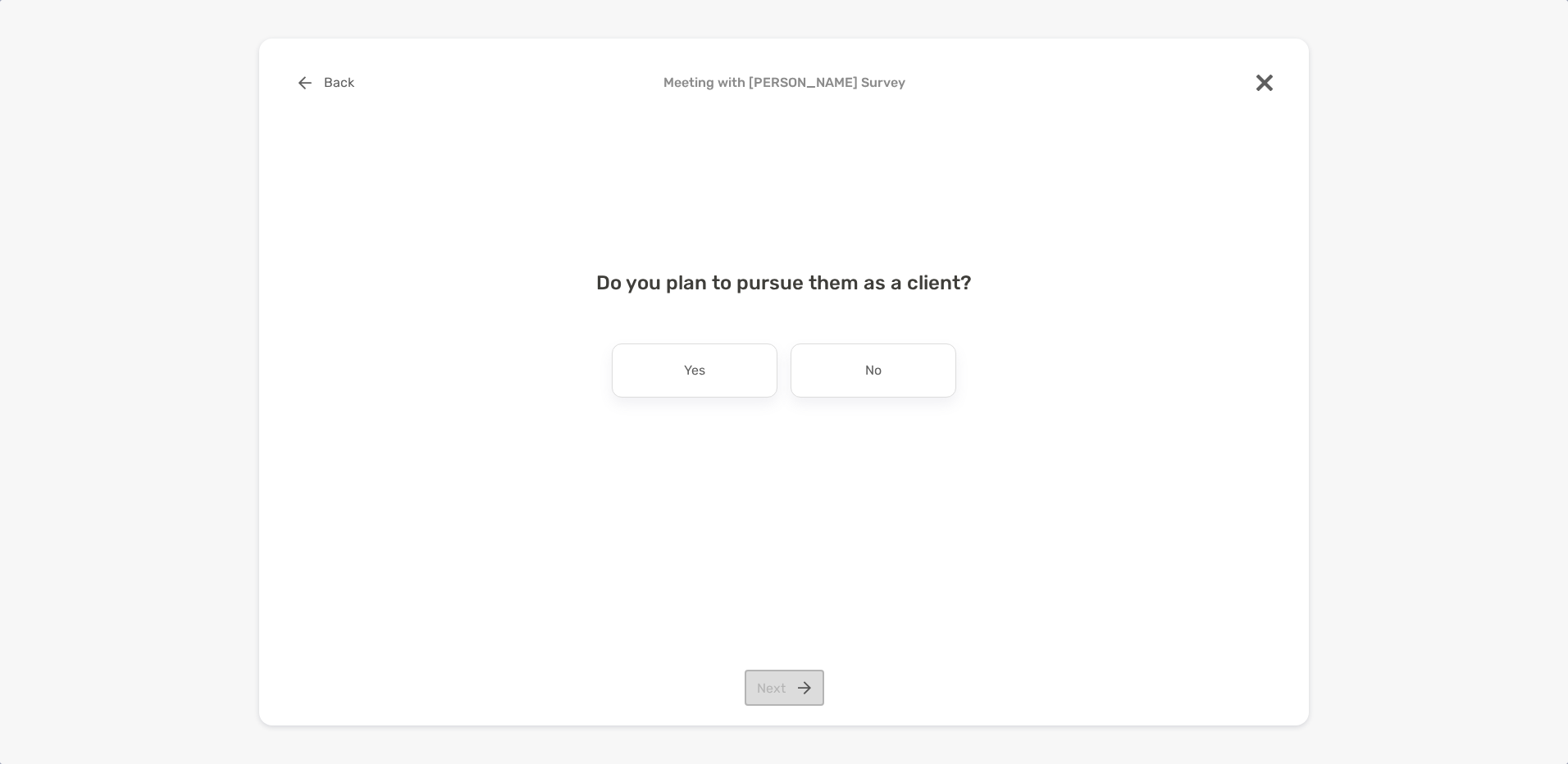
click at [664, 406] on div "Do you plan to pursue them as a client? Yes No Next" at bounding box center [784, 351] width 997 height 199
click at [679, 392] on div "Yes" at bounding box center [694, 370] width 165 height 54
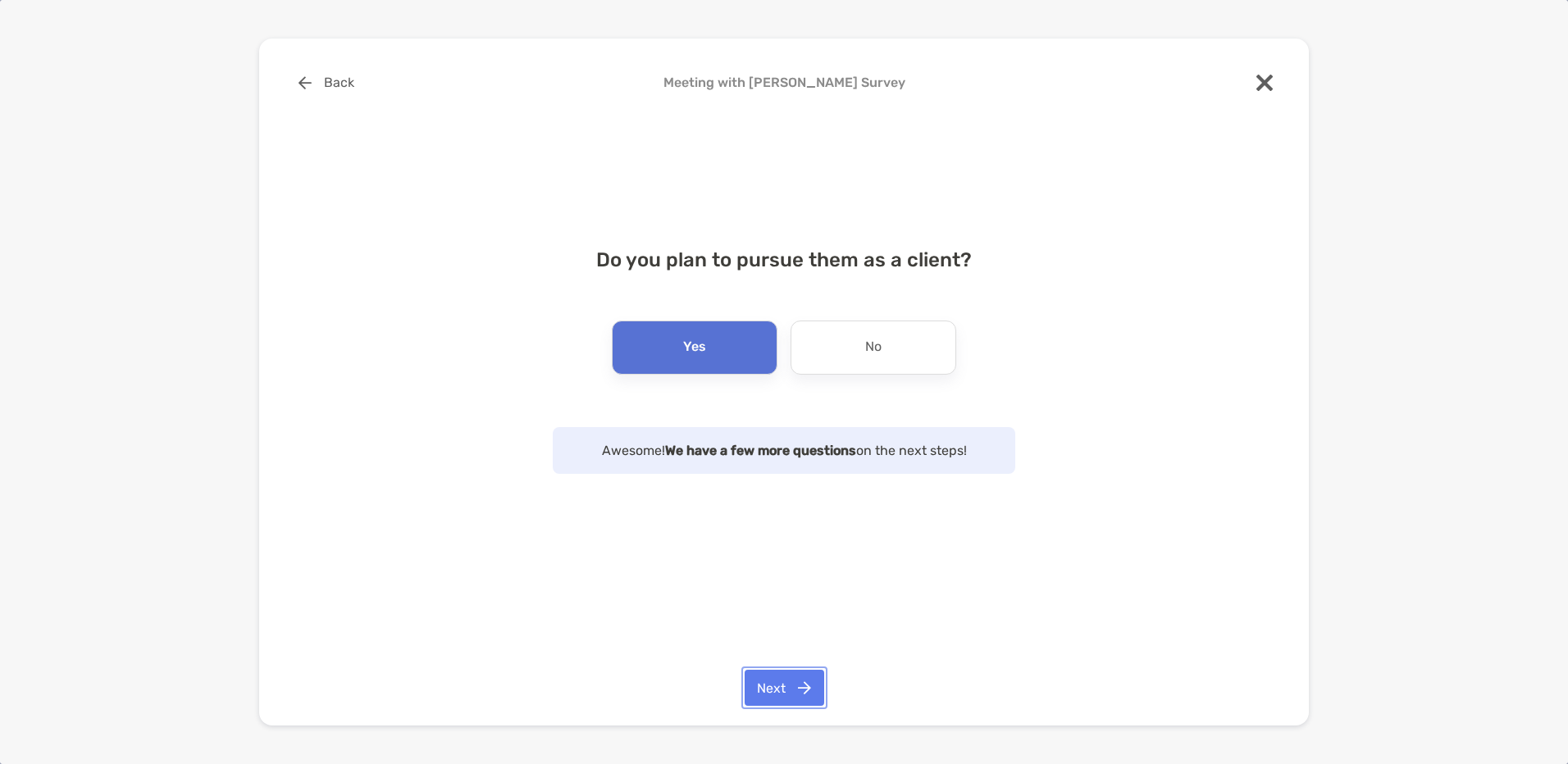
click at [783, 671] on button "Next" at bounding box center [784, 688] width 79 height 36
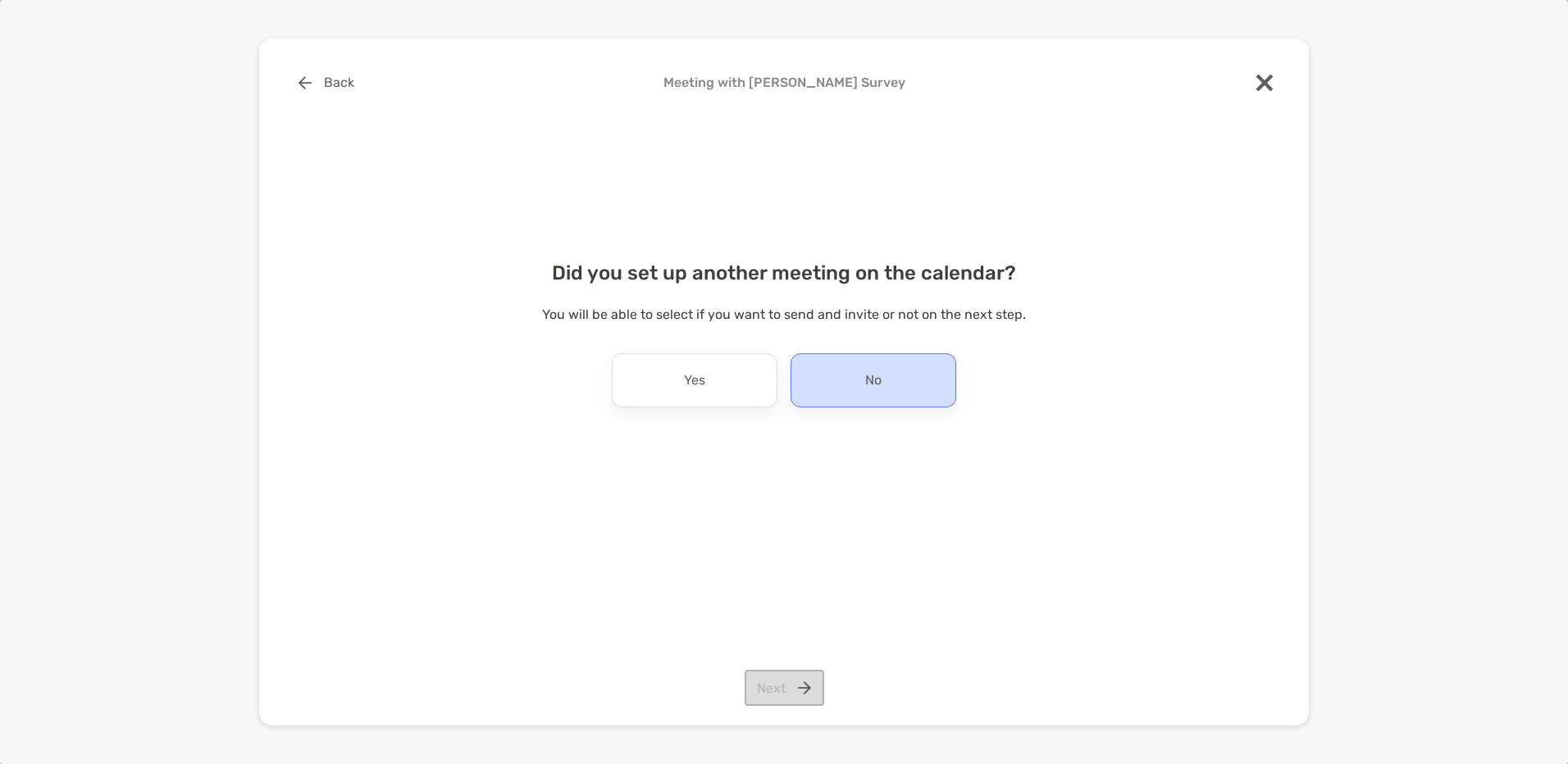
click at [882, 361] on div "No" at bounding box center [872, 380] width 165 height 54
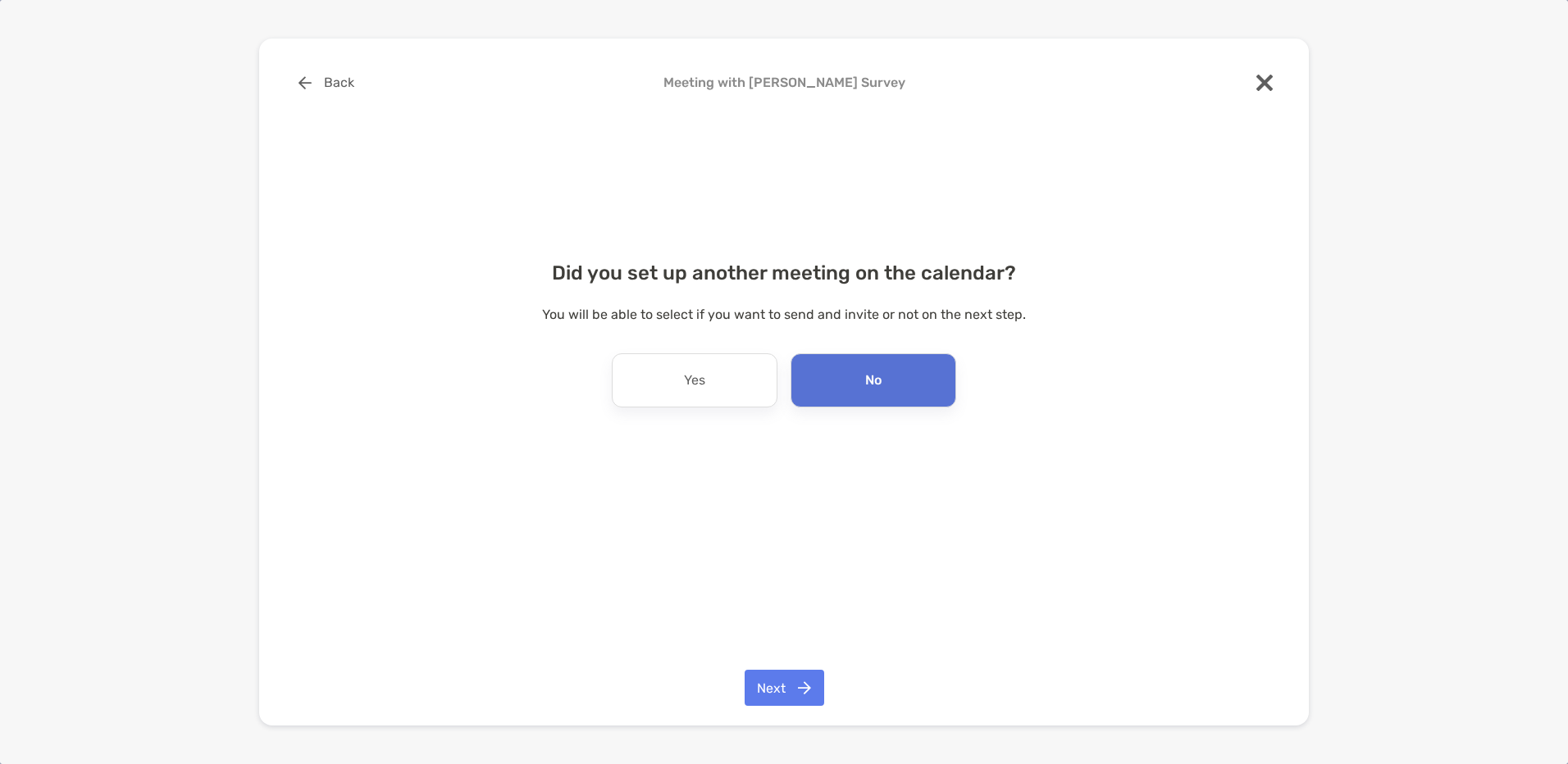
click at [764, 714] on div "Back Meeting with David Copsey Survey Did you set up another meeting on the cal…" at bounding box center [784, 383] width 1049 height 688
click at [776, 702] on button "Next" at bounding box center [784, 688] width 79 height 36
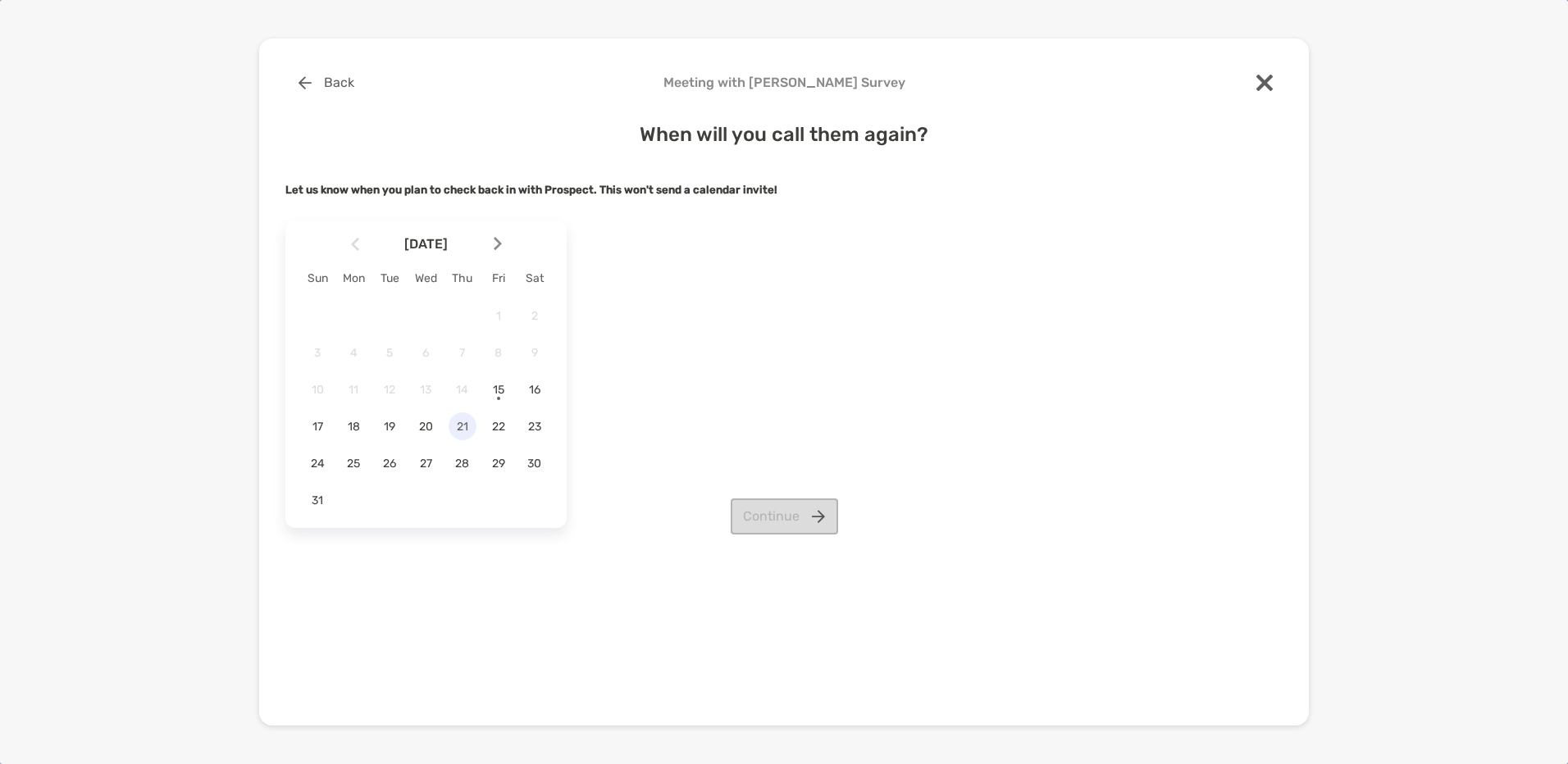
click at [458, 423] on span "21" at bounding box center [461, 426] width 27 height 14
click at [771, 495] on div "August 2025 Sun Mon Tue Wed Thu Fri Sat 1 2 3 4 5 6 7 8 9 10 11 12 13 14 15 16 …" at bounding box center [784, 373] width 997 height 321
click at [770, 511] on button "Continue" at bounding box center [784, 516] width 108 height 36
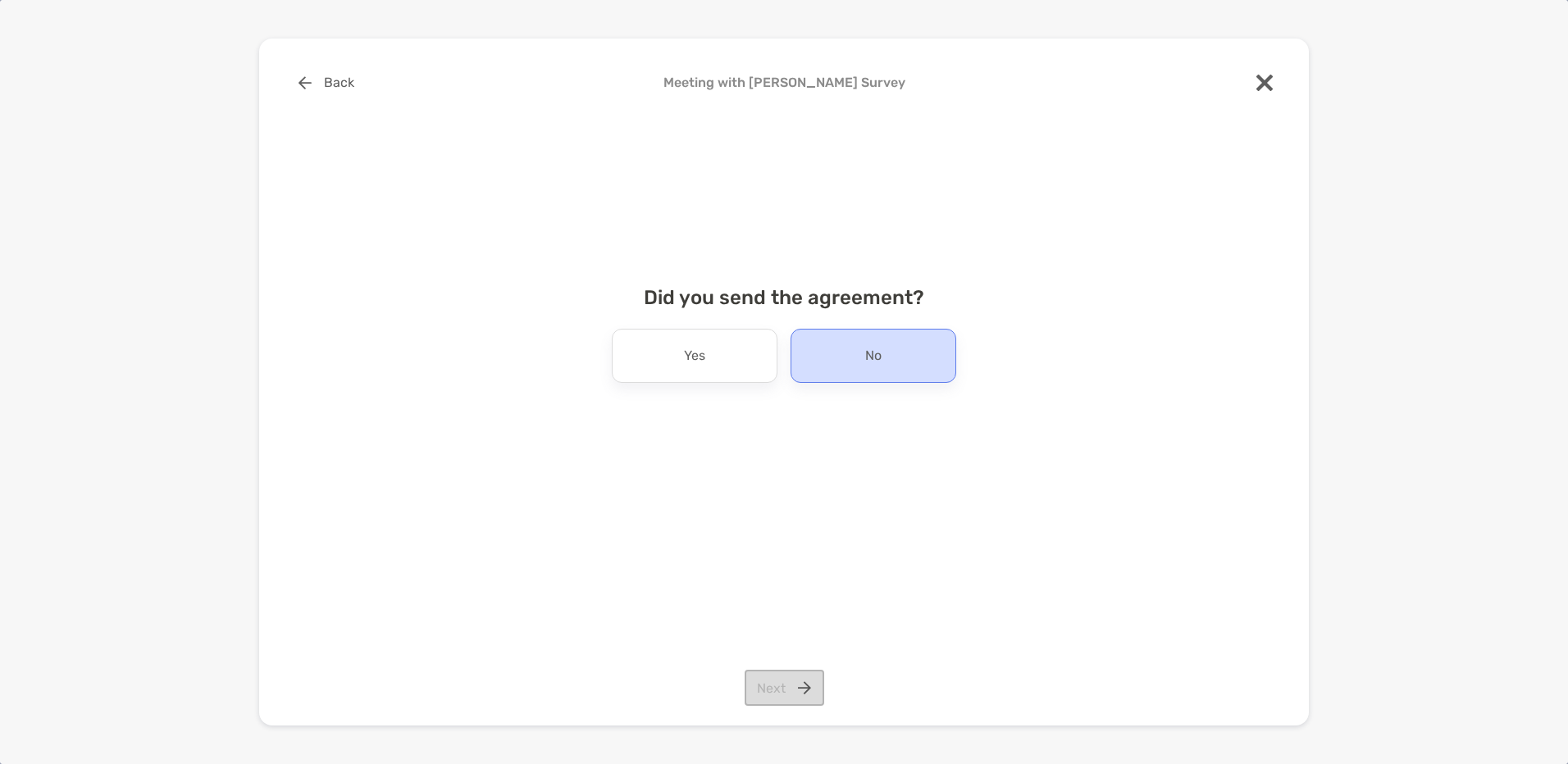
click at [820, 362] on div "No" at bounding box center [872, 356] width 165 height 54
click at [782, 672] on button "Next" at bounding box center [784, 688] width 79 height 36
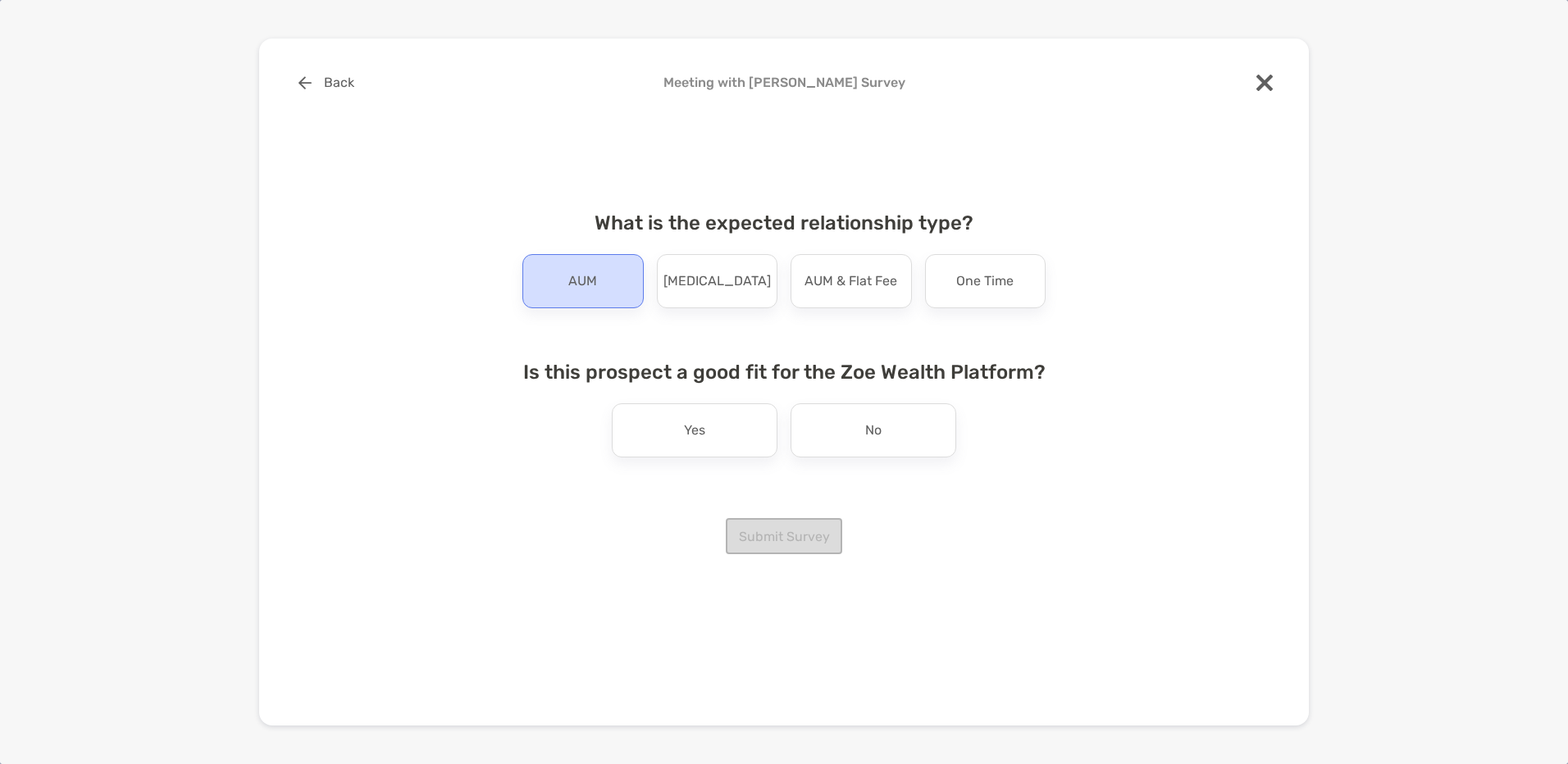
click at [602, 285] on div "AUM" at bounding box center [583, 281] width 121 height 54
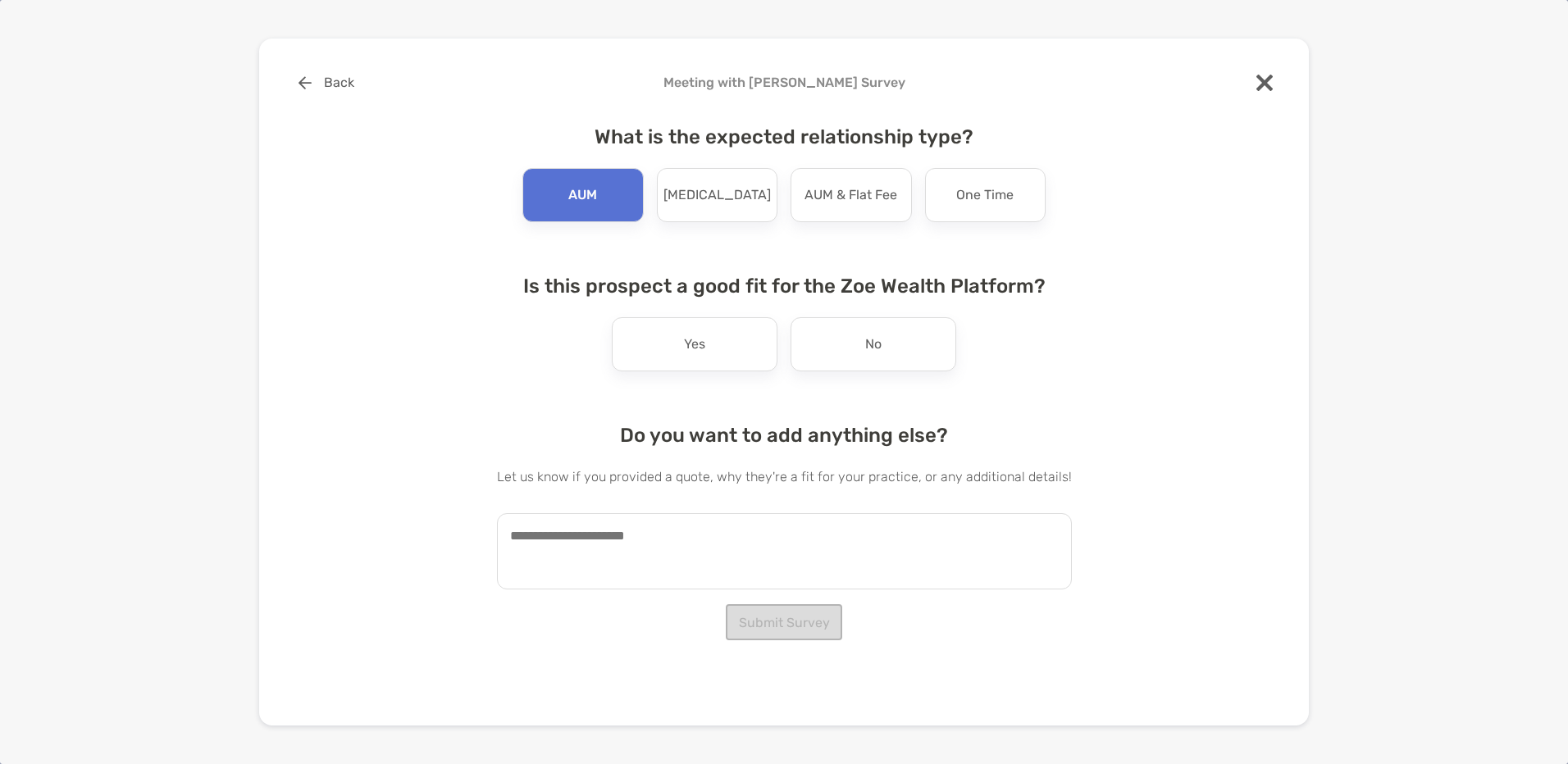
click at [852, 387] on div "What is the expected relationship type? AUM Retainer AUM & Flat Fee One Time Is…" at bounding box center [784, 351] width 575 height 491
click at [845, 352] on div "No" at bounding box center [872, 344] width 165 height 54
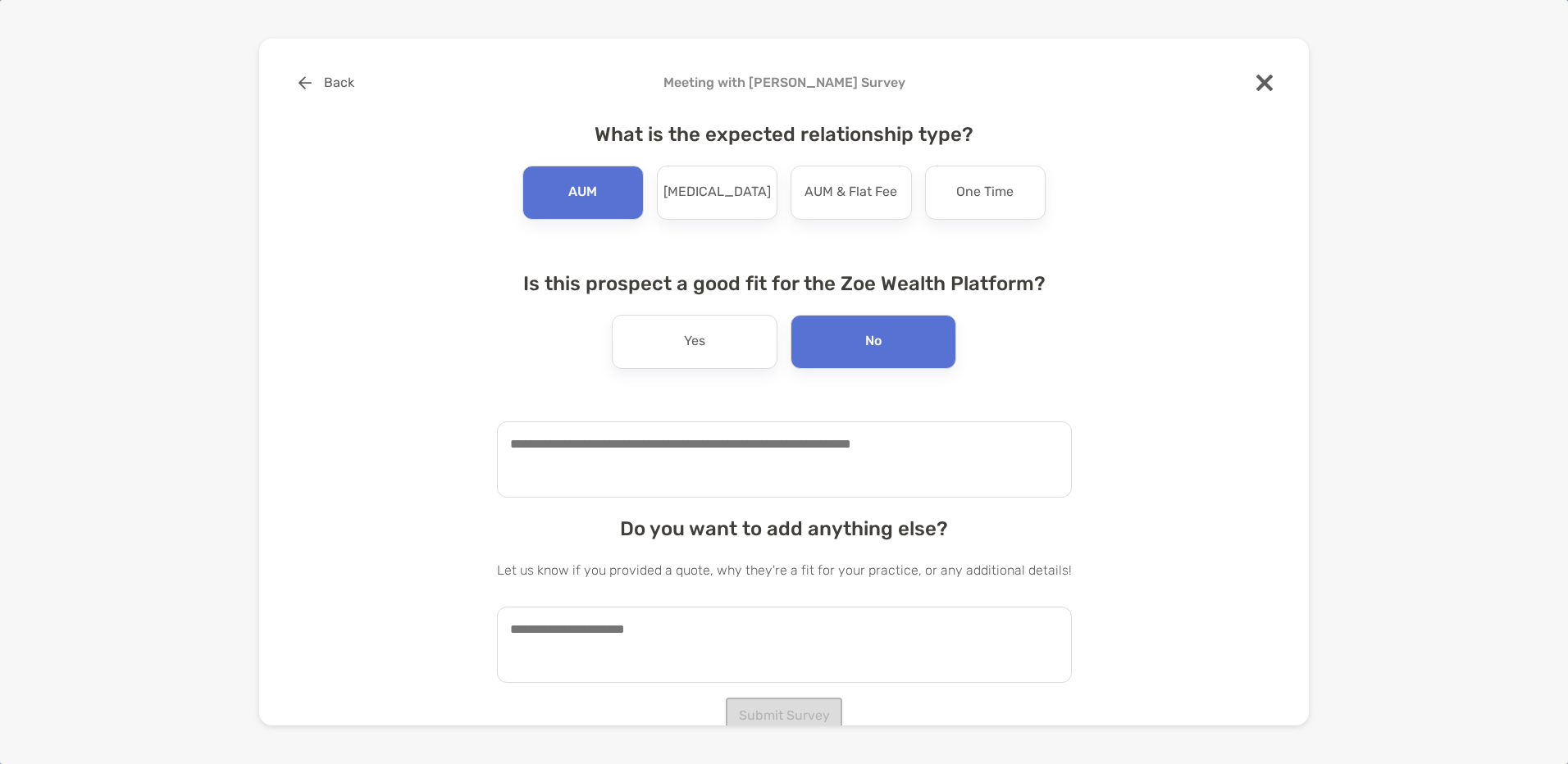
scroll to position [8, 0]
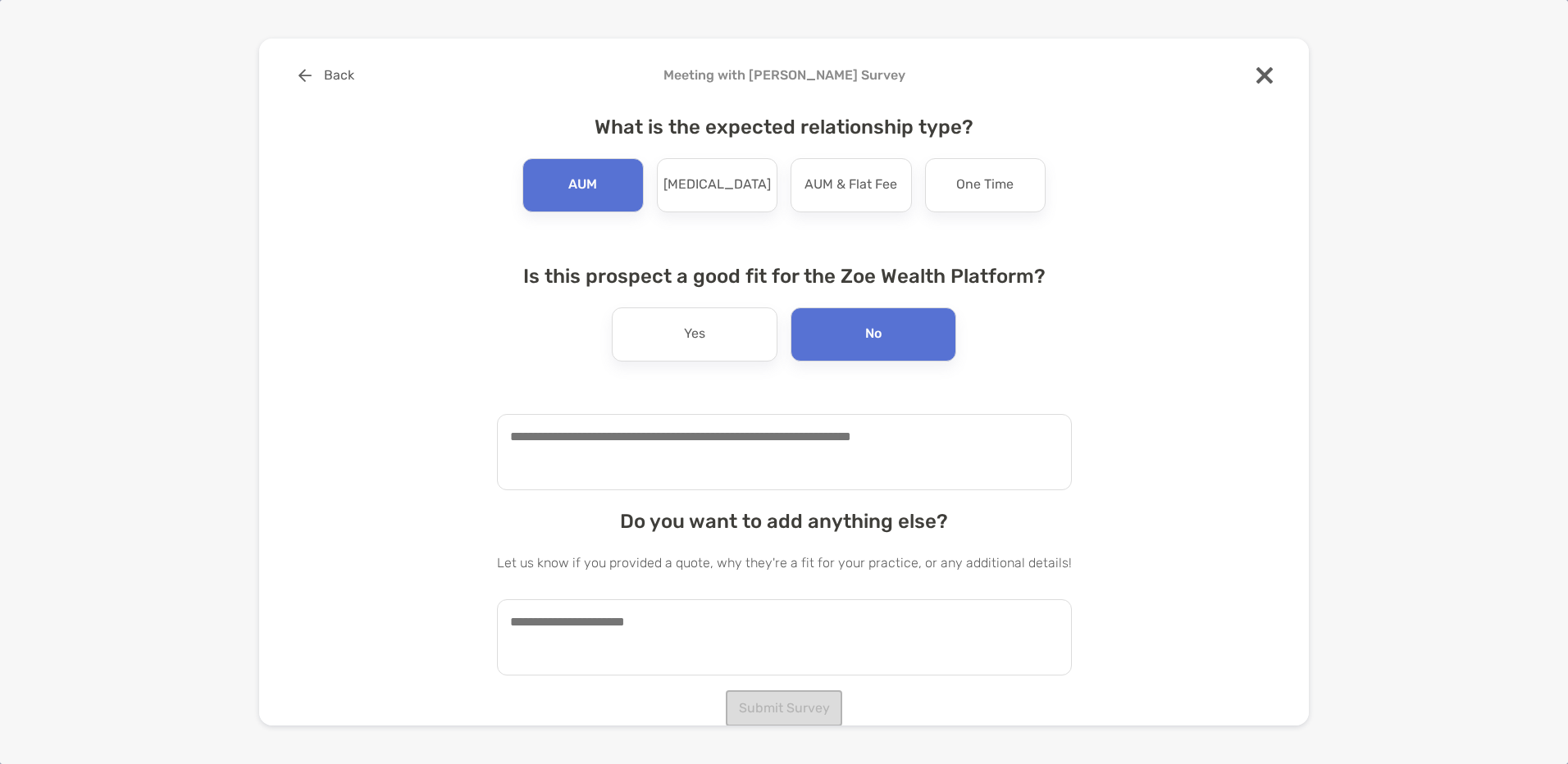
click at [653, 447] on textarea at bounding box center [784, 452] width 575 height 77
type textarea "**********"
click at [785, 707] on button "Submit Survey" at bounding box center [784, 708] width 116 height 36
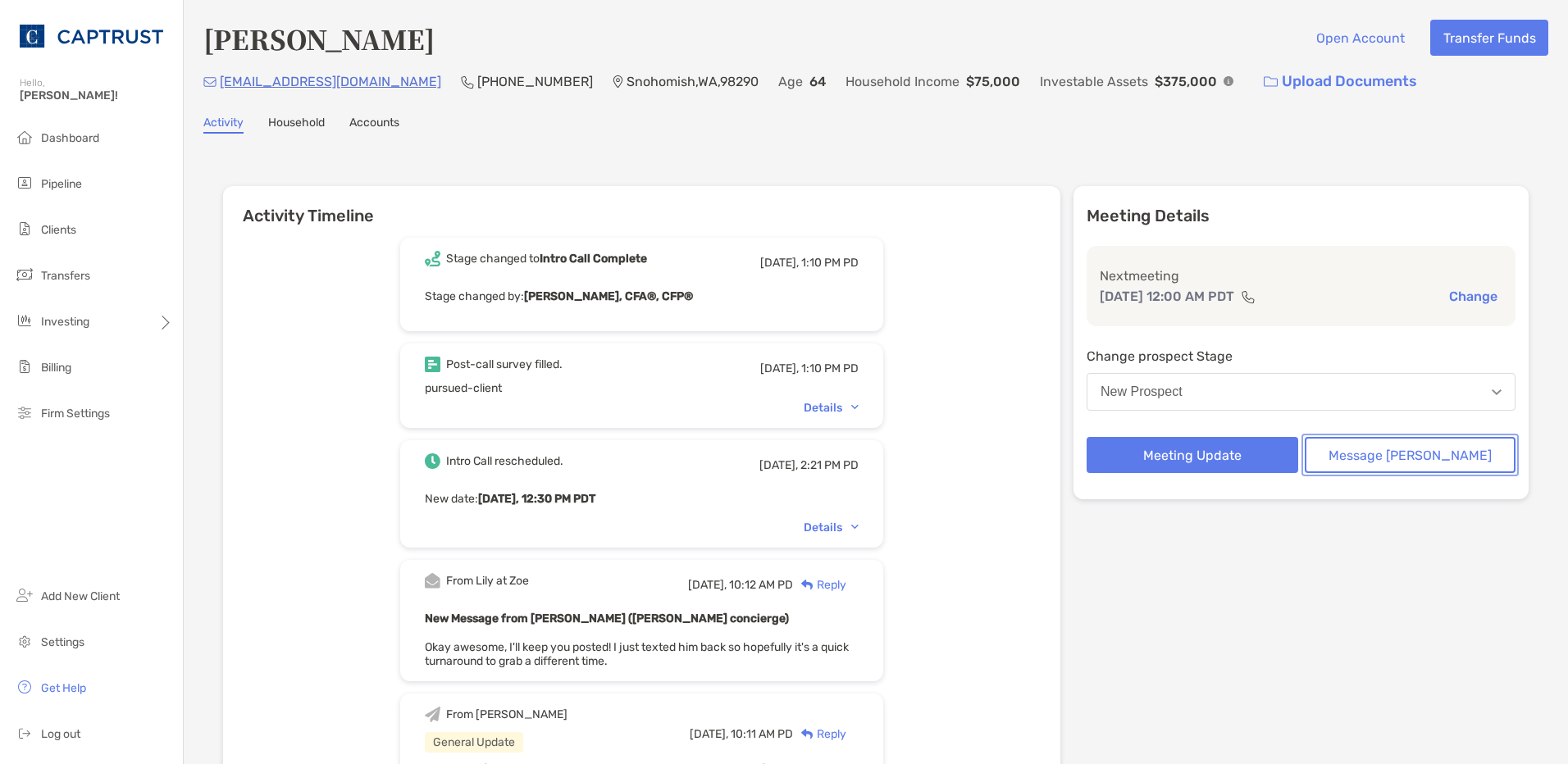
click at [1360, 456] on button "Message [PERSON_NAME]" at bounding box center [1410, 455] width 212 height 36
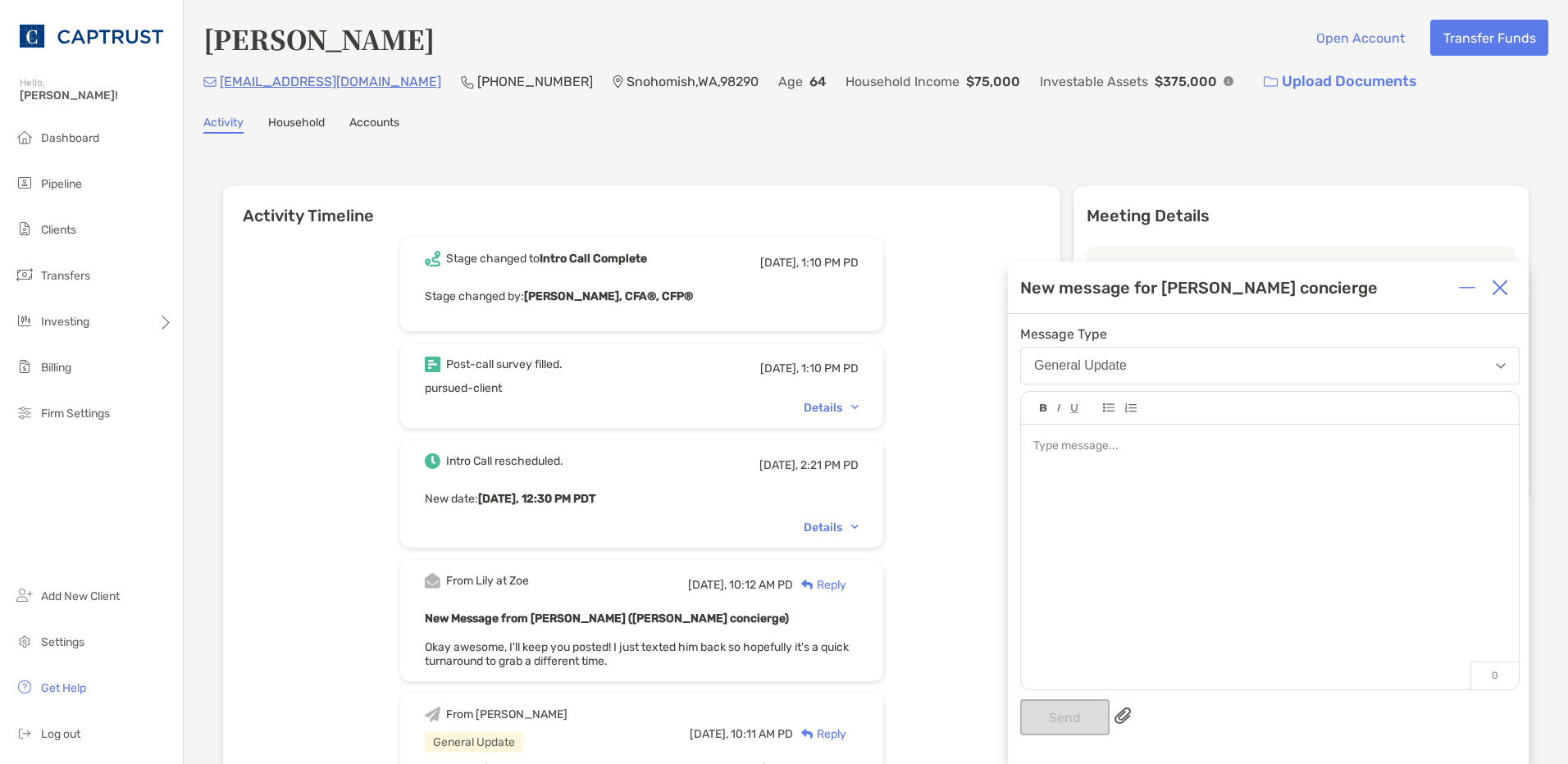
click at [1094, 455] on div at bounding box center [1269, 548] width 498 height 249
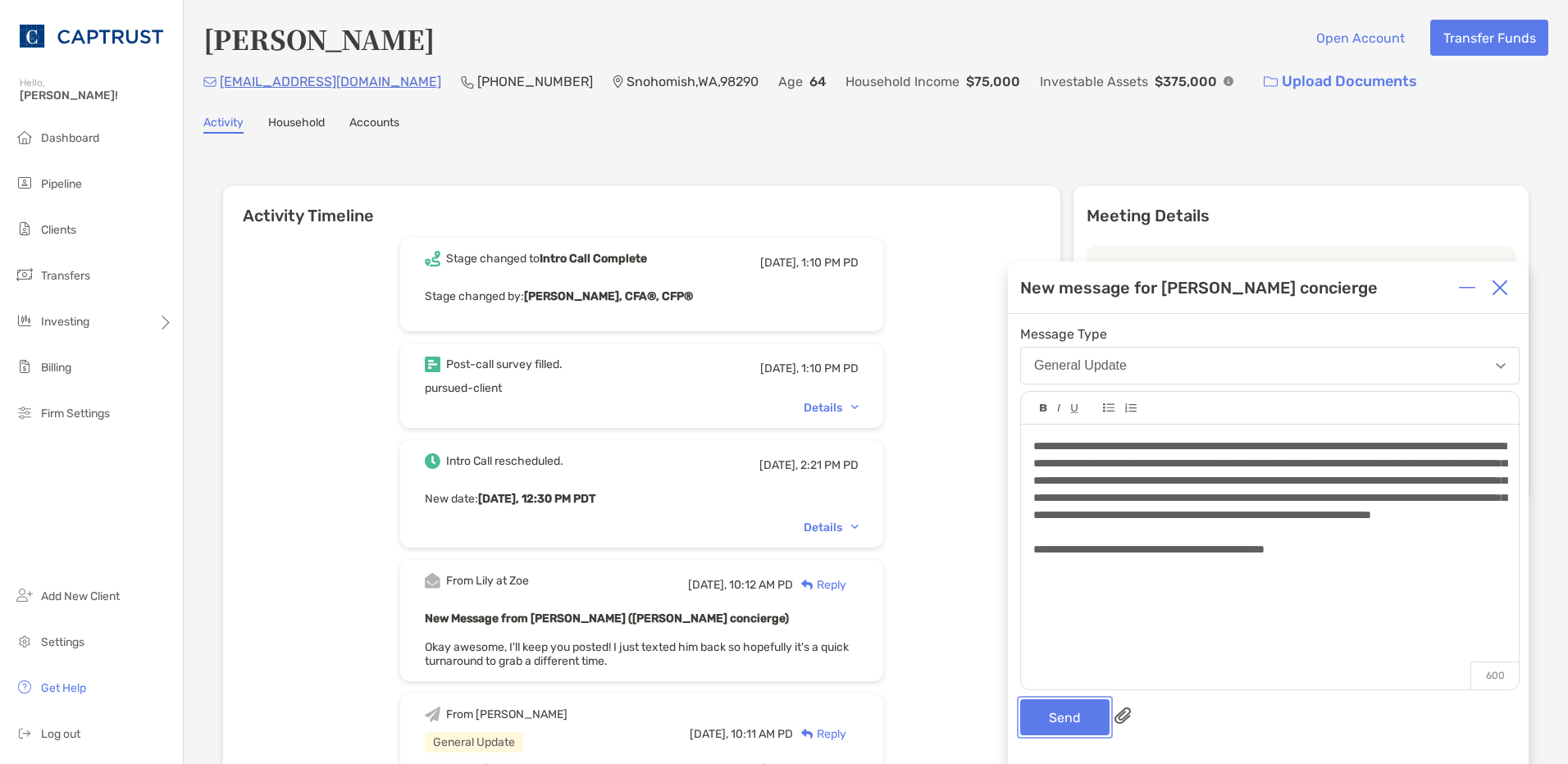
click at [1082, 716] on button "Send" at bounding box center [1064, 718] width 90 height 36
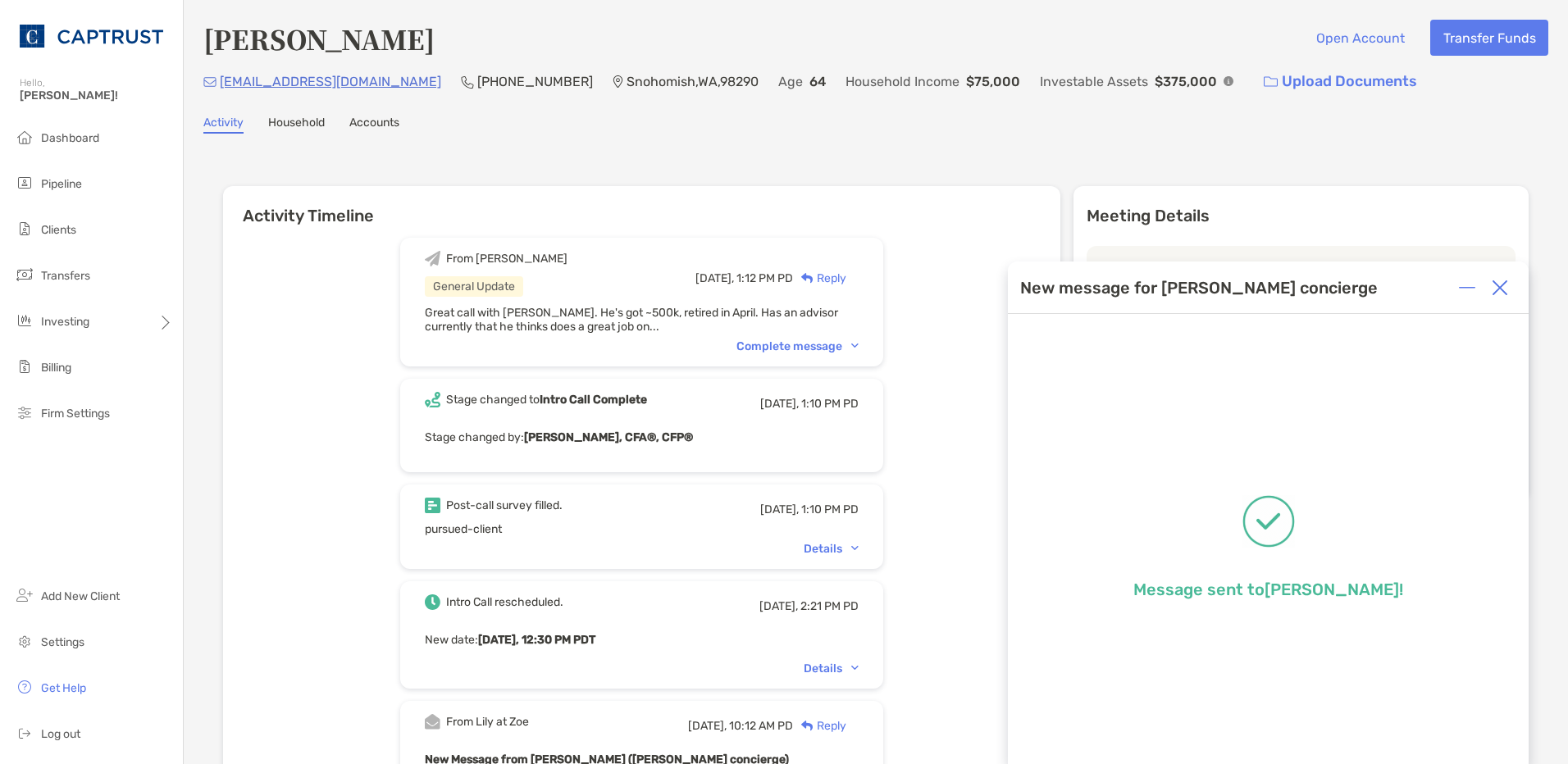
click at [801, 342] on div "Complete message" at bounding box center [797, 346] width 122 height 14
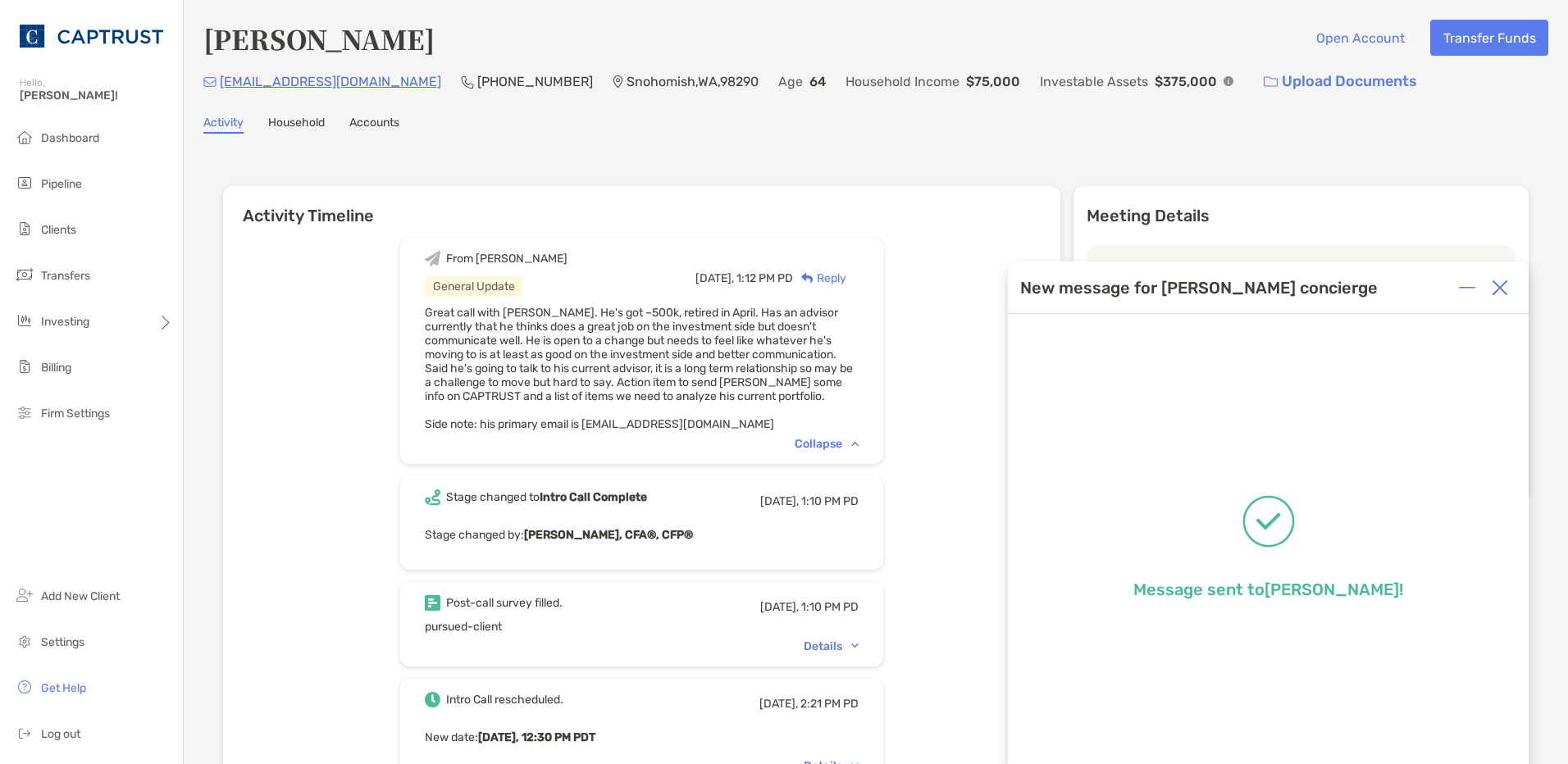
click at [1498, 294] on img at bounding box center [1499, 287] width 16 height 16
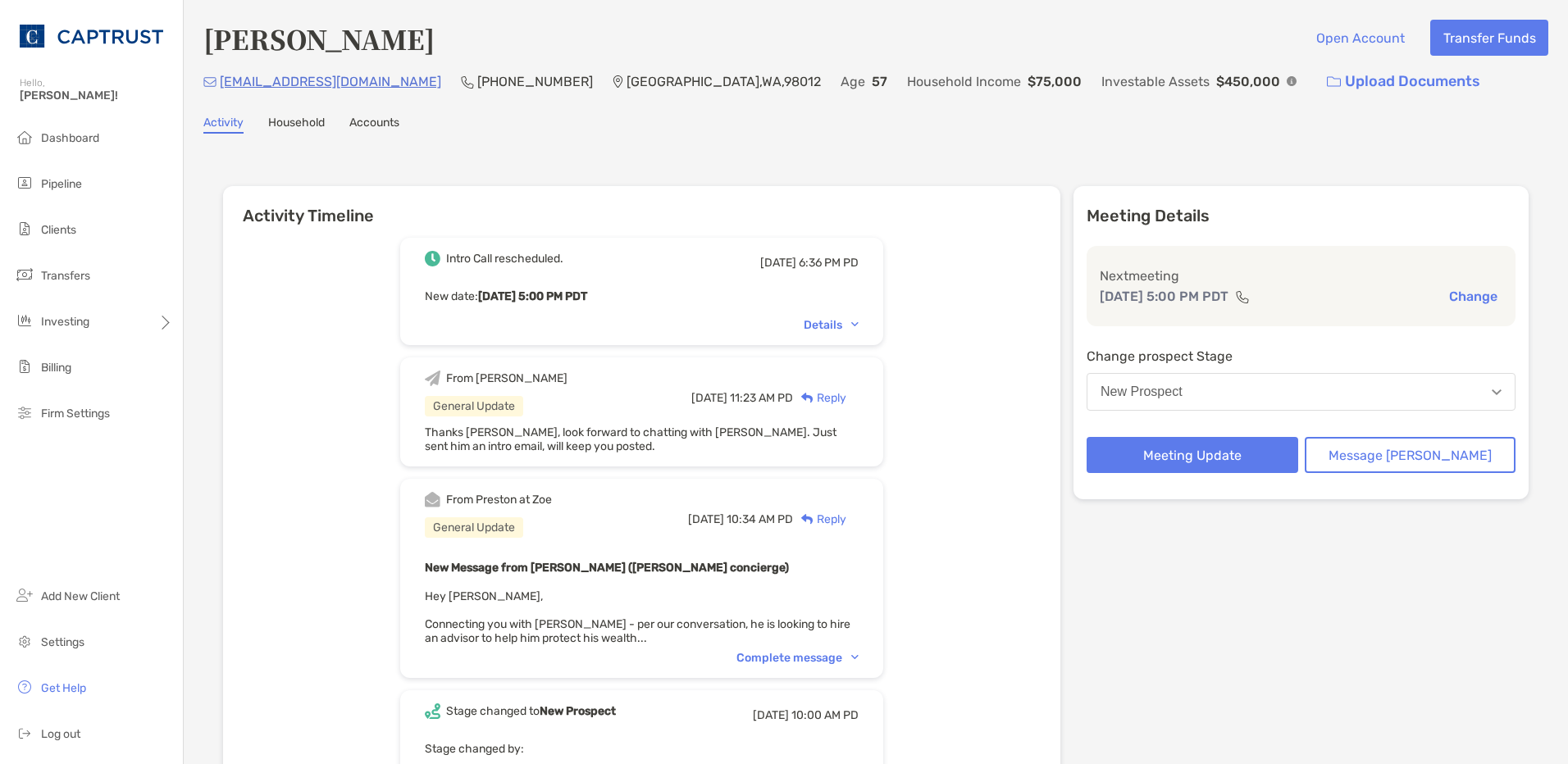
click at [837, 652] on div "Complete message" at bounding box center [797, 658] width 122 height 14
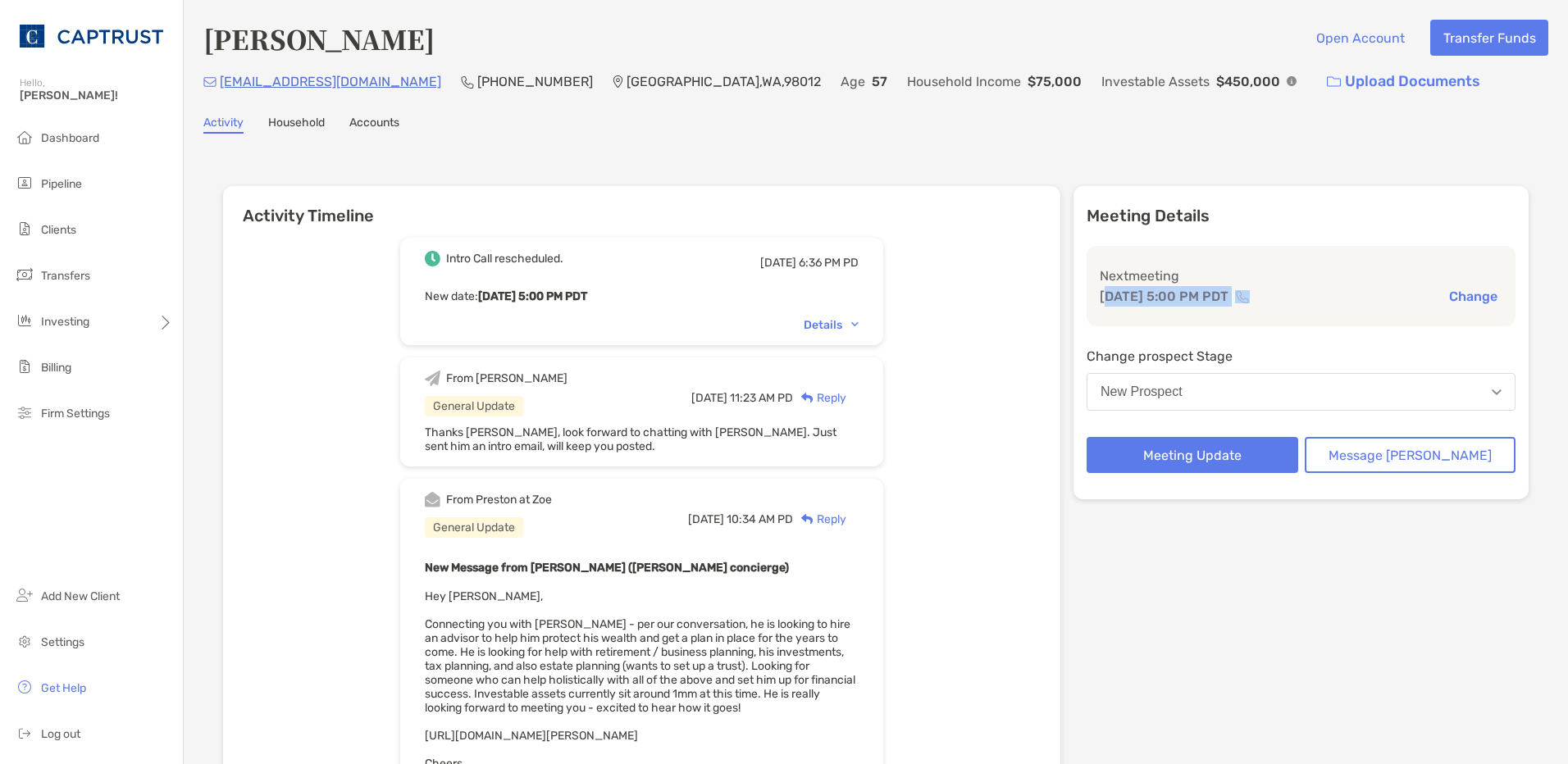
drag, startPoint x: 1301, startPoint y: 298, endPoint x: 1153, endPoint y: 306, distance: 148.2
click at [1153, 306] on div "Next meeting [DATE] 5:00 PM PDT Change" at bounding box center [1301, 286] width 429 height 80
drag, startPoint x: 1153, startPoint y: 306, endPoint x: 1088, endPoint y: 304, distance: 65.0
click at [1060, 304] on div "Intro Call rescheduled. [DATE] 6:36 PM PD New date : [DATE] 5:00 PM PDT Details…" at bounding box center [642, 638] width 837 height 825
click at [63, 683] on span "Get Help" at bounding box center [63, 688] width 45 height 14
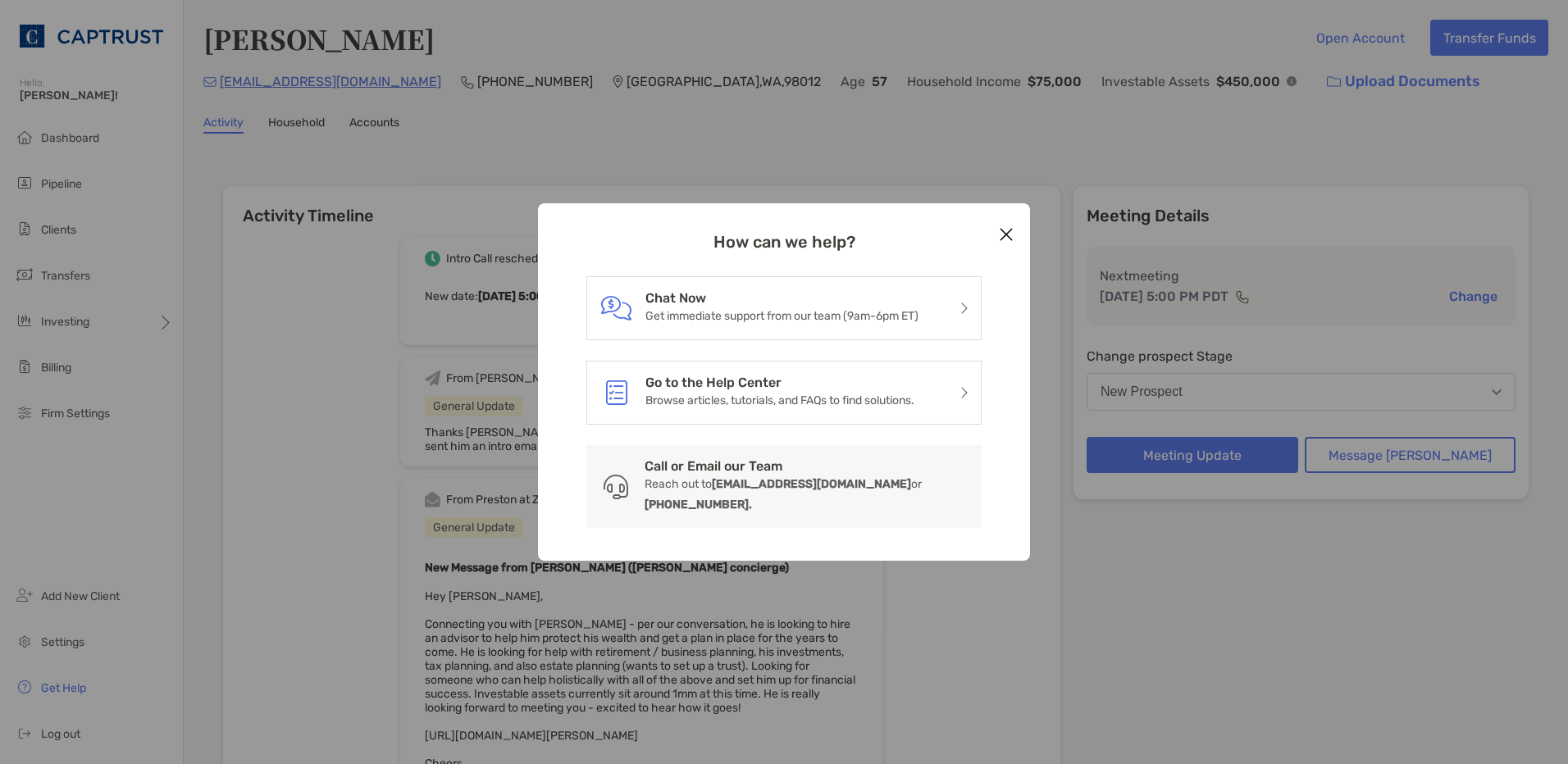
click at [999, 248] on button "Close modal" at bounding box center [1006, 235] width 25 height 25
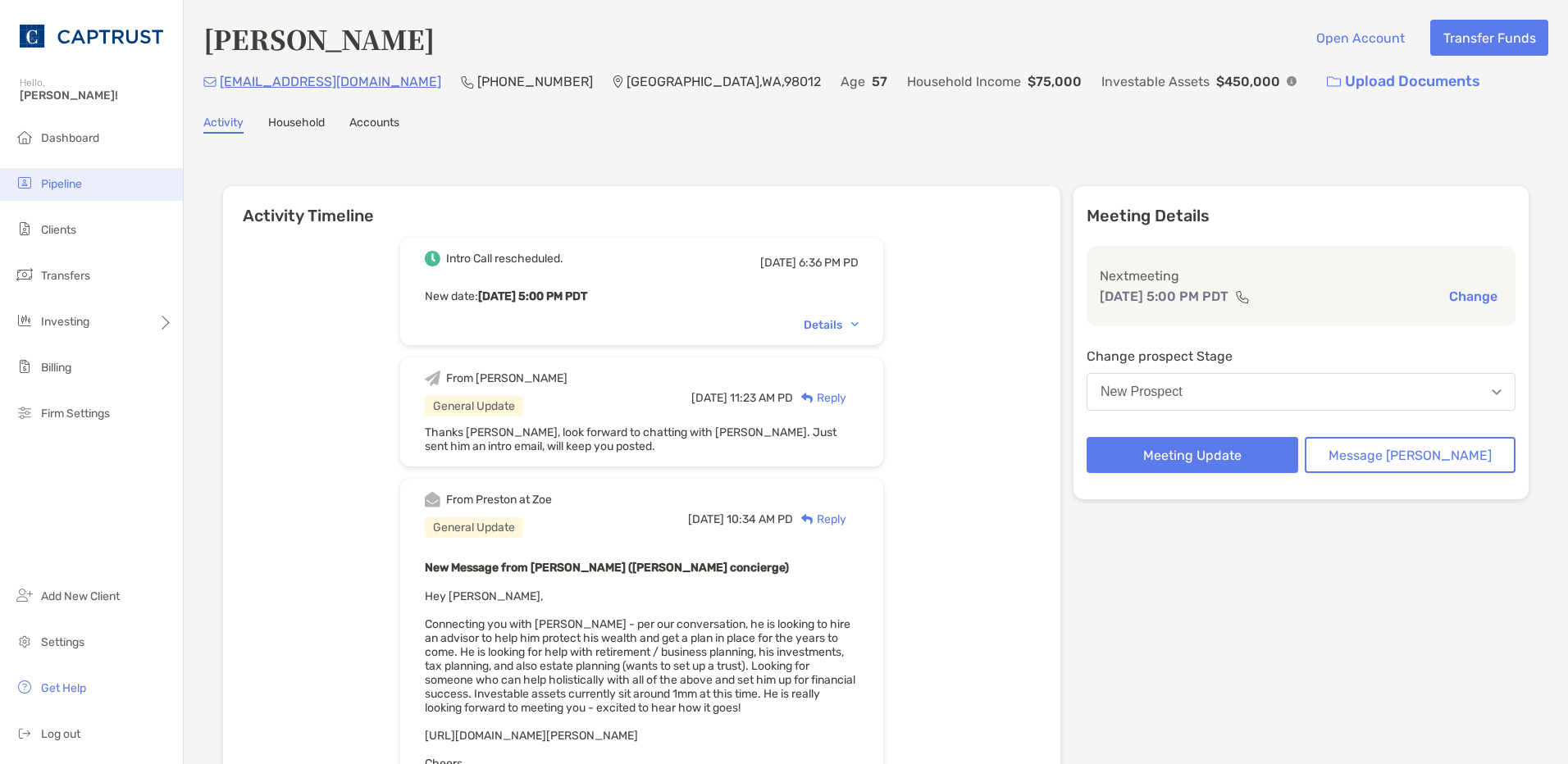
click at [73, 181] on span "Pipeline" at bounding box center [60, 183] width 41 height 14
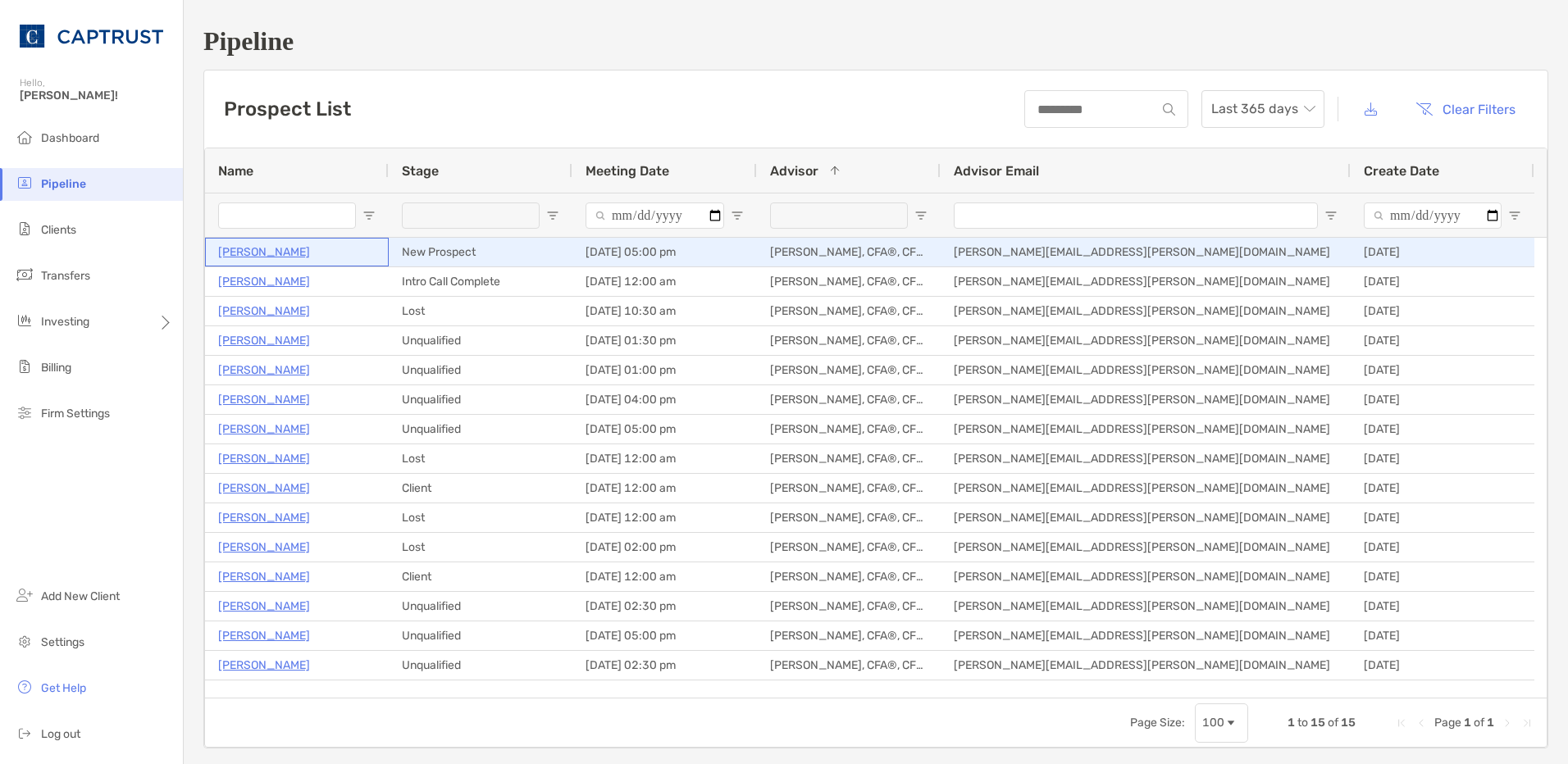
click at [263, 256] on p "Steve Dempsey" at bounding box center [264, 252] width 92 height 21
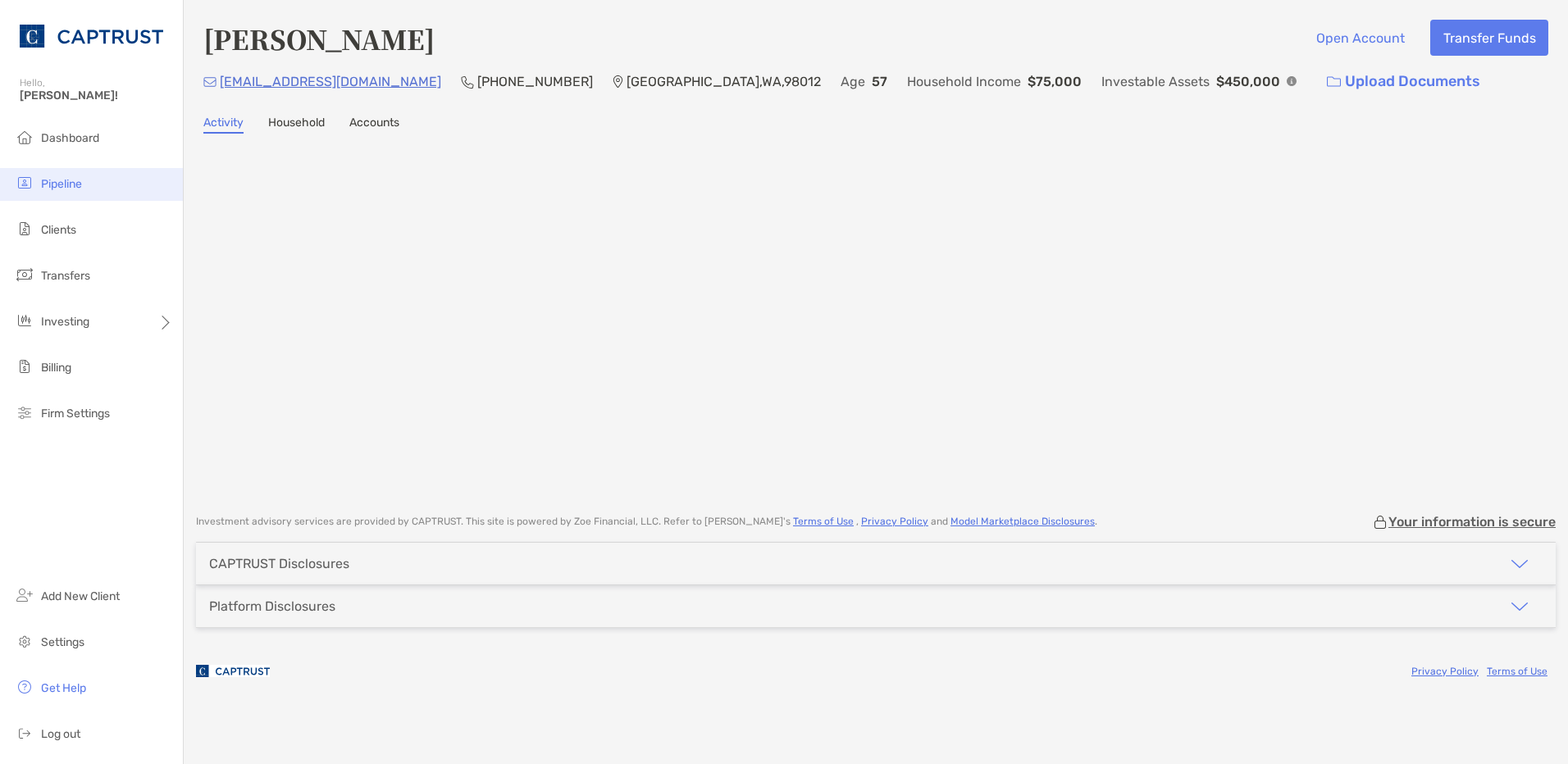
click at [65, 188] on span "Pipeline" at bounding box center [60, 183] width 41 height 14
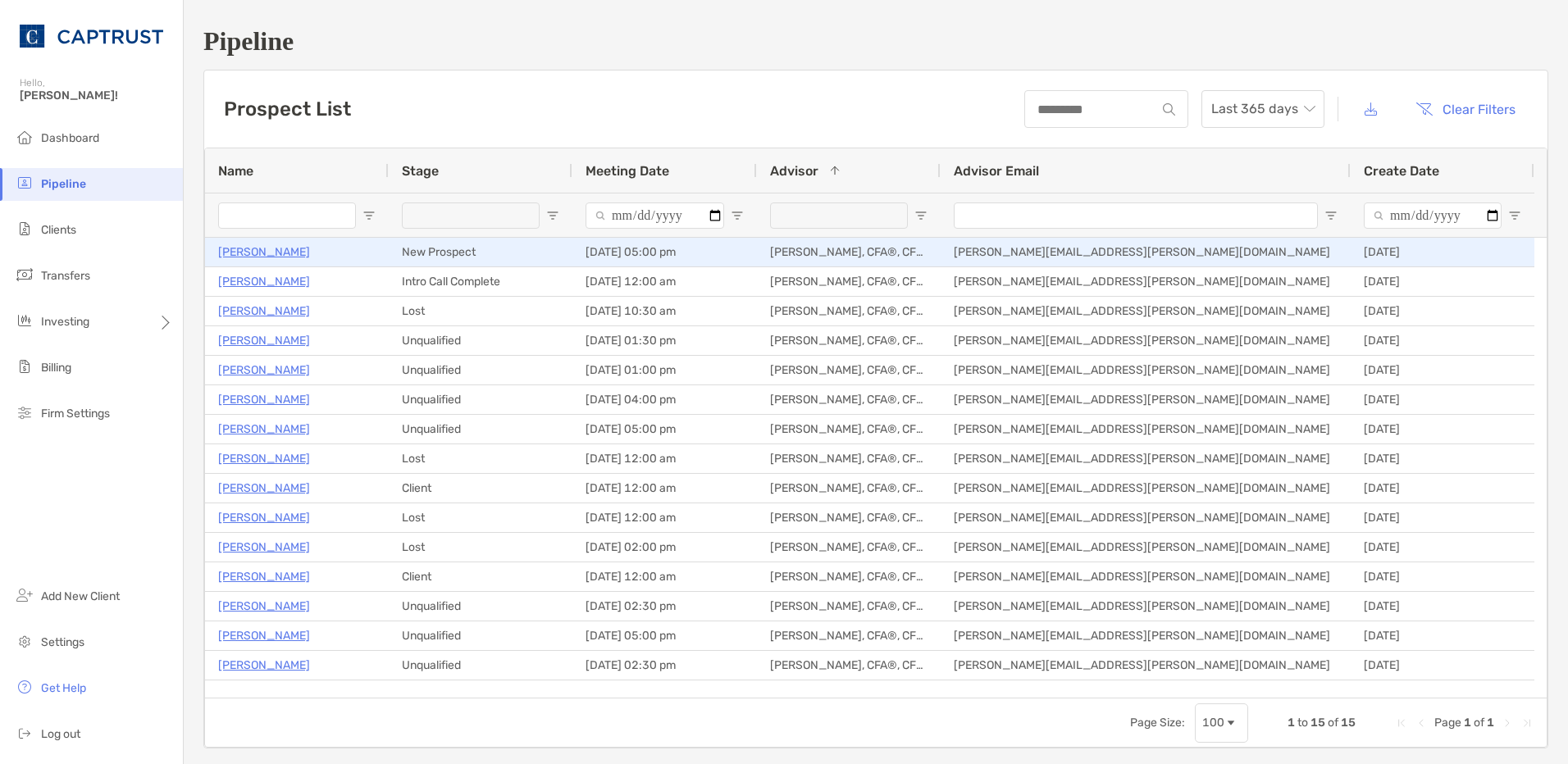
click at [263, 252] on p "[PERSON_NAME]" at bounding box center [264, 252] width 92 height 21
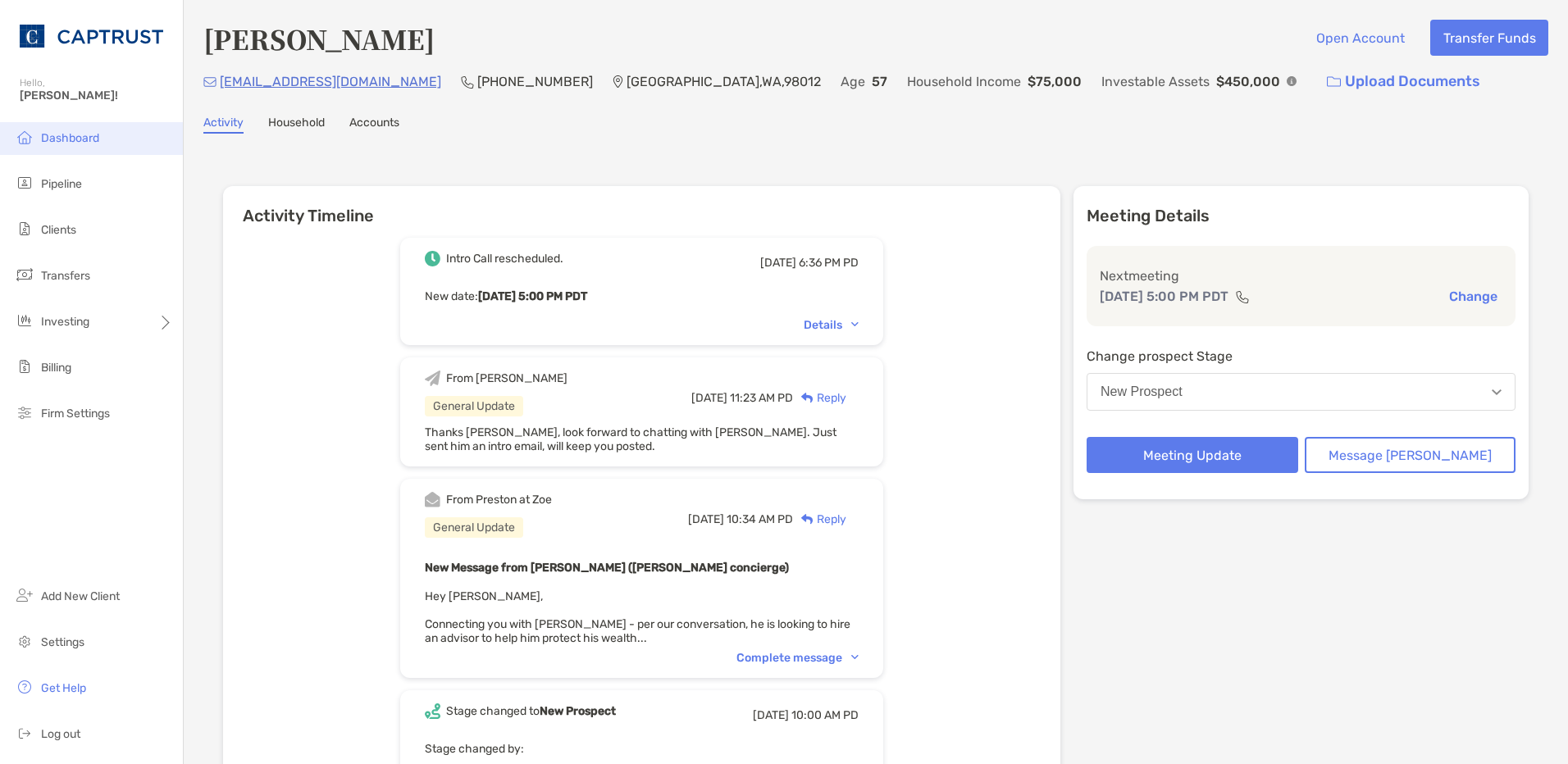
click at [47, 145] on span "Dashboard" at bounding box center [70, 138] width 59 height 14
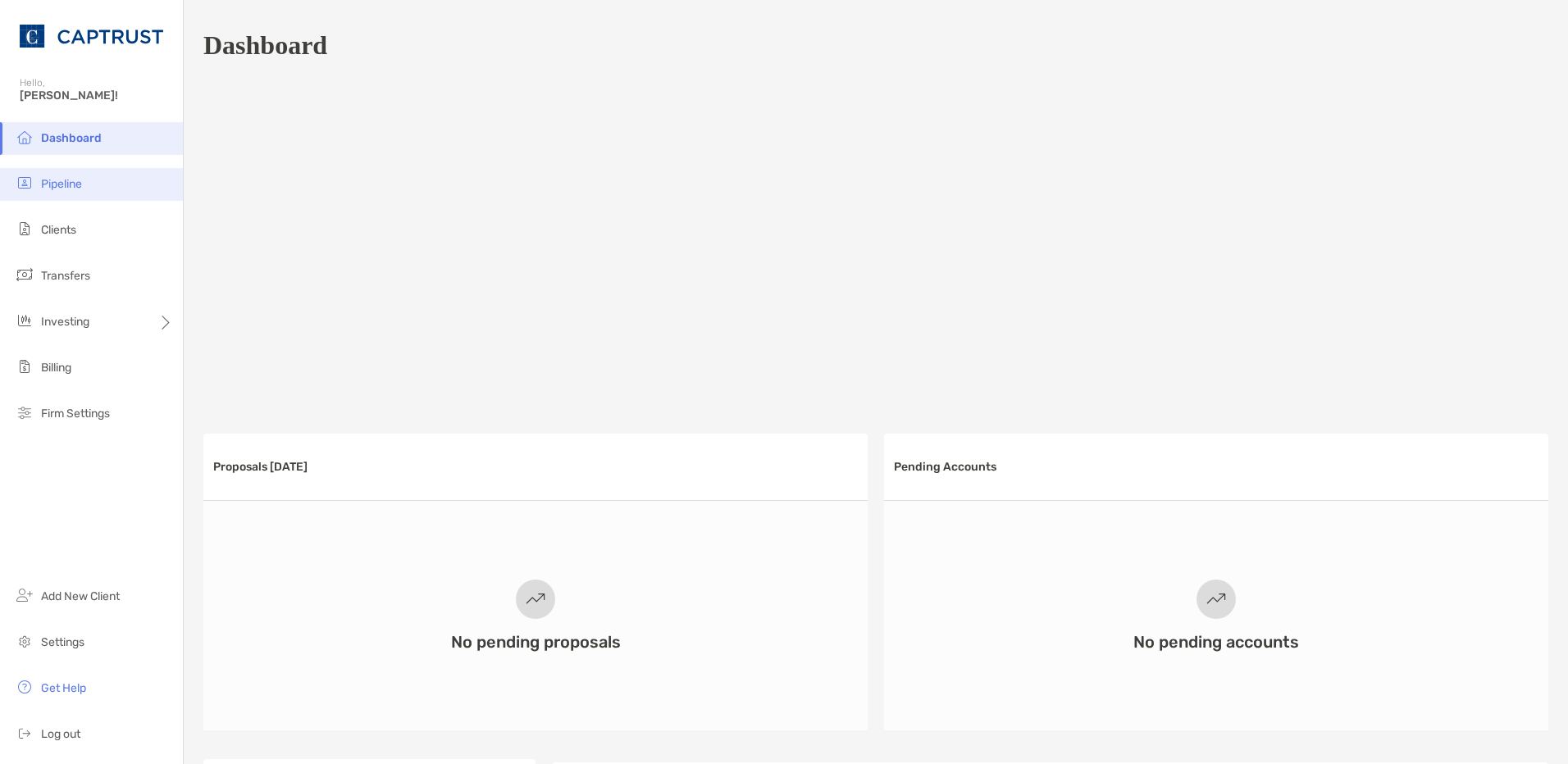
click at [88, 189] on li "Pipeline" at bounding box center [91, 184] width 182 height 33
